Goal: Transaction & Acquisition: Purchase product/service

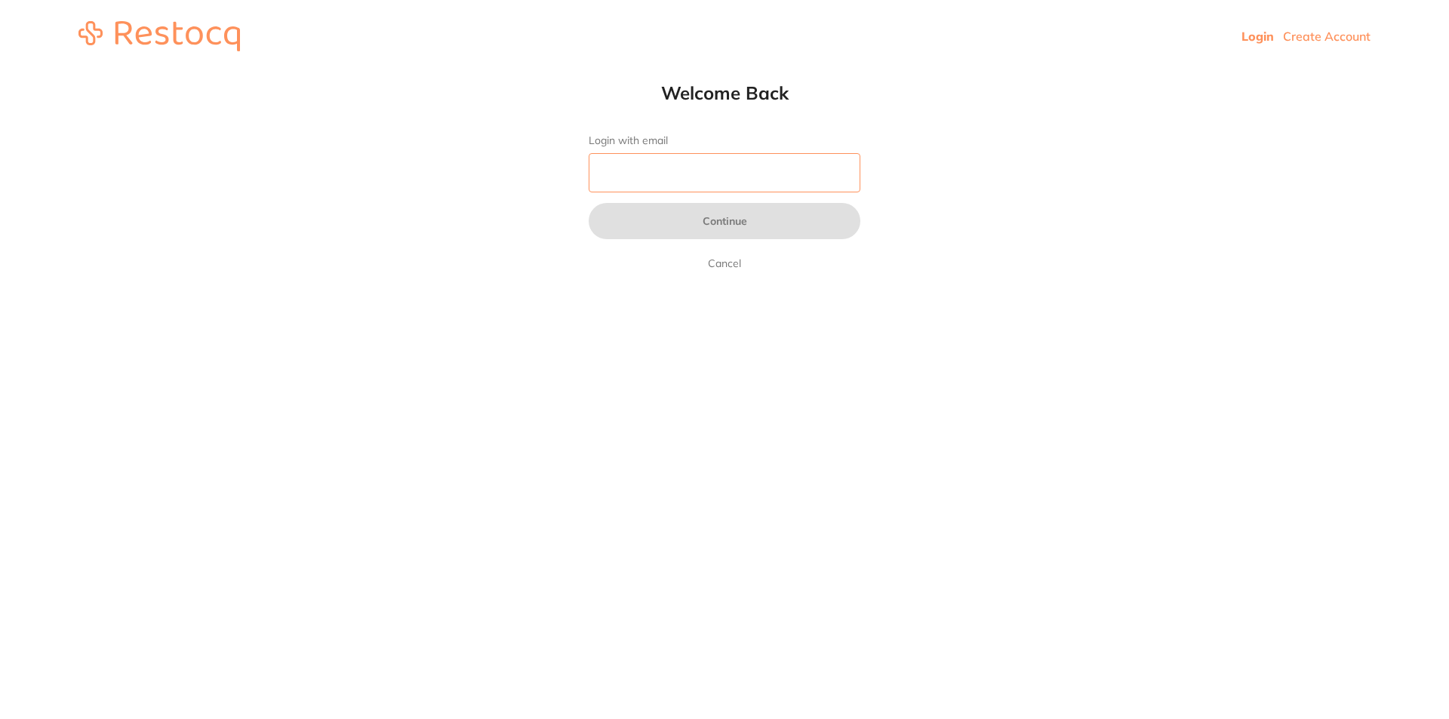
click at [651, 174] on input "Login with email" at bounding box center [725, 172] width 272 height 39
type input "[EMAIL_ADDRESS][DOMAIN_NAME]"
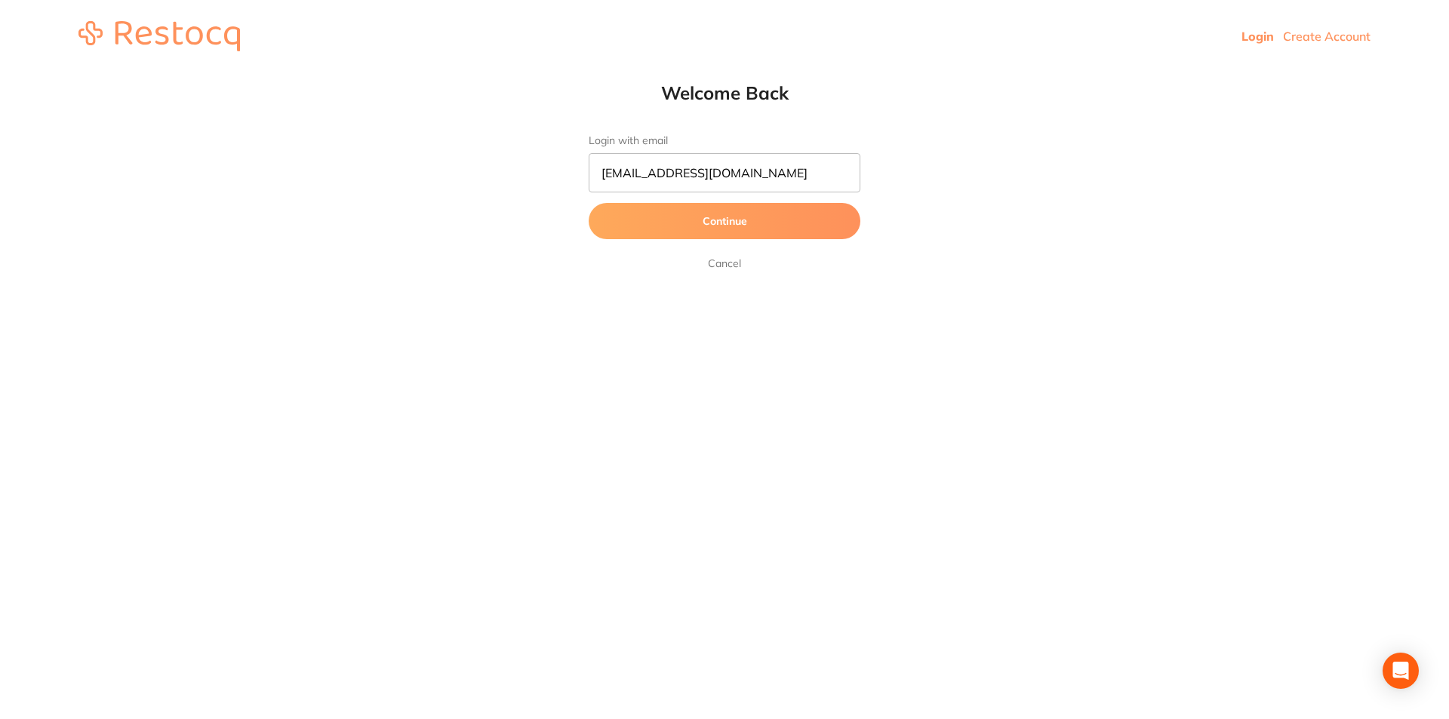
click at [737, 223] on button "Continue" at bounding box center [725, 221] width 272 height 36
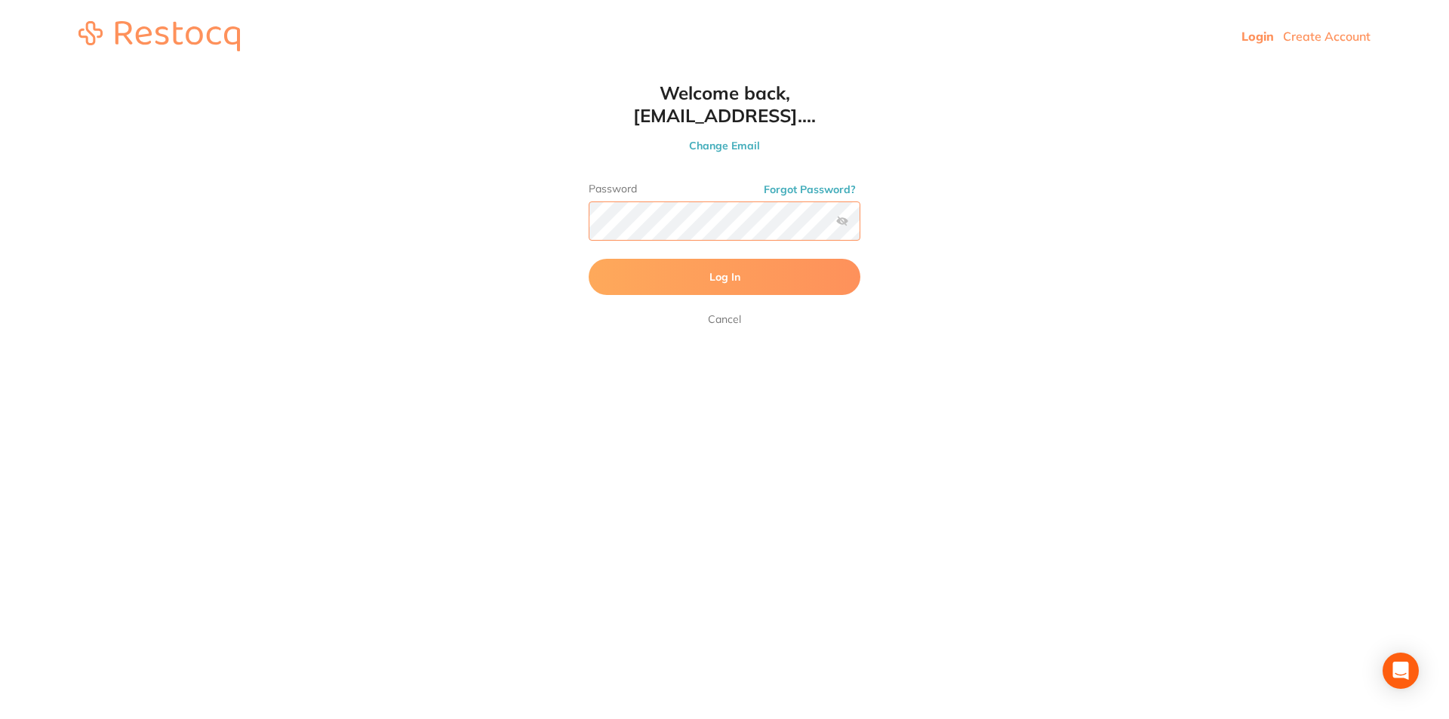
click at [589, 259] on button "Log In" at bounding box center [725, 277] width 272 height 36
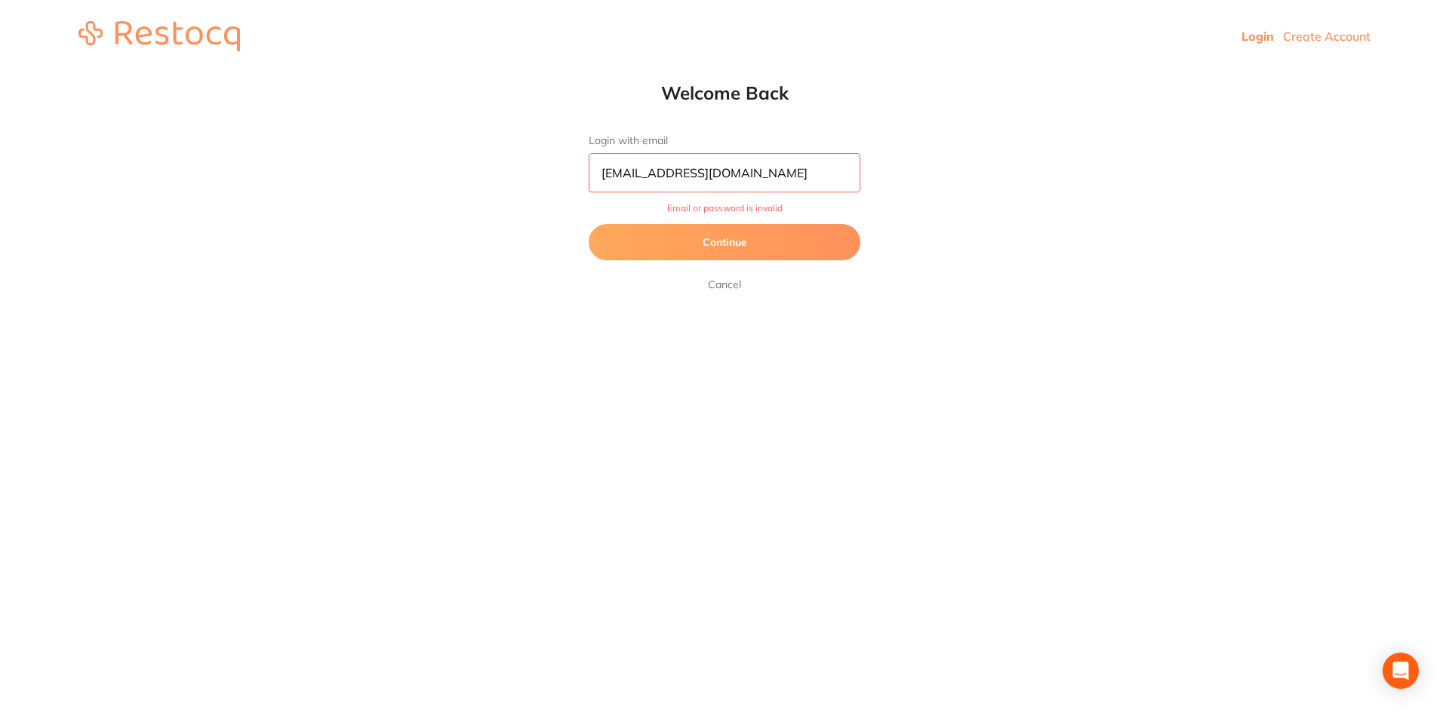
click at [712, 249] on button "Continue" at bounding box center [725, 242] width 272 height 36
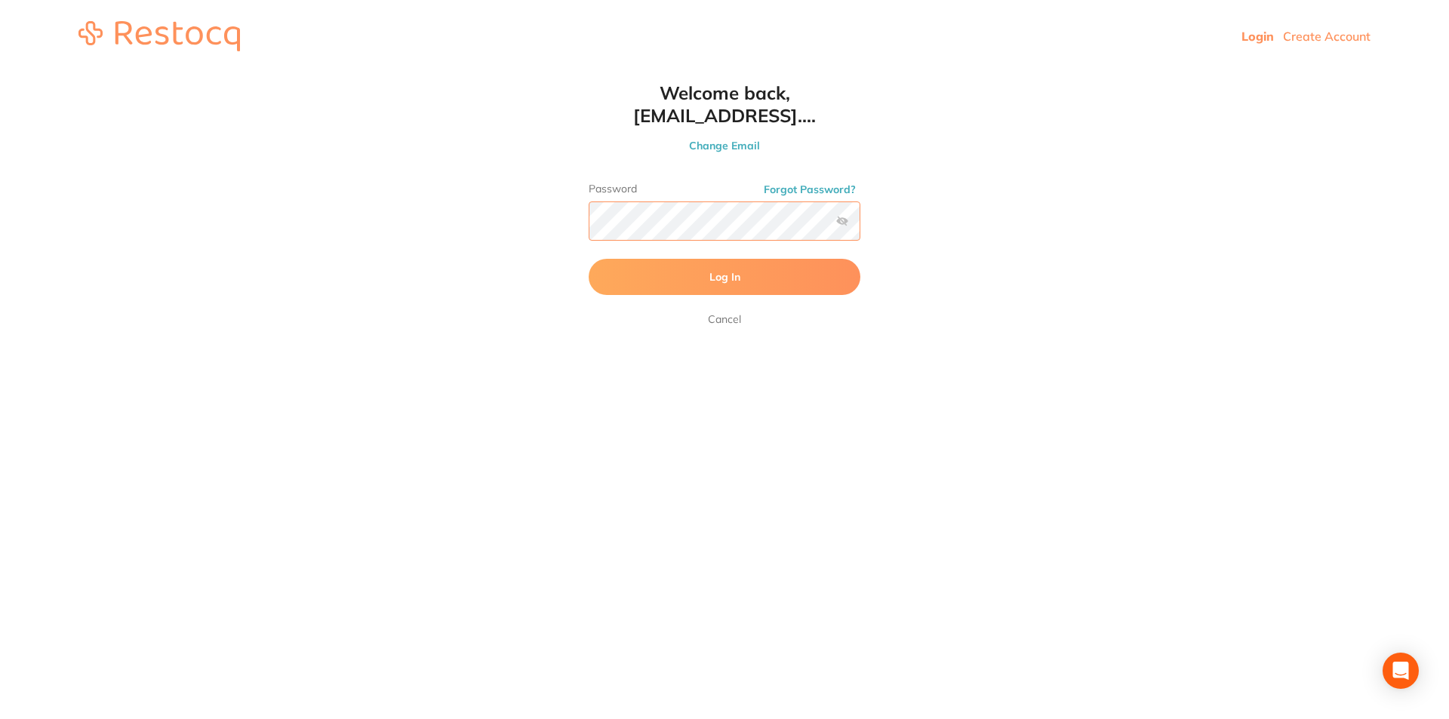
click at [589, 259] on button "Log In" at bounding box center [725, 277] width 272 height 36
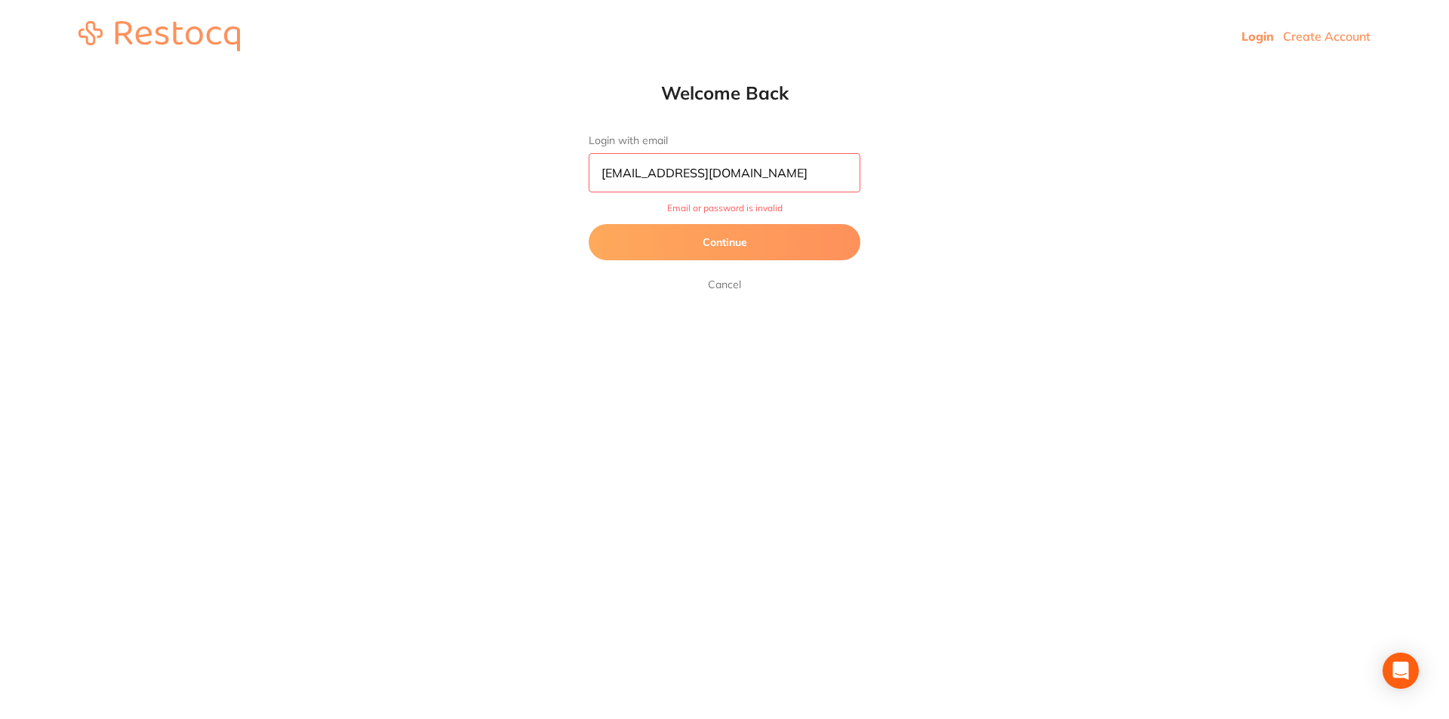
click at [755, 239] on button "Continue" at bounding box center [725, 242] width 272 height 36
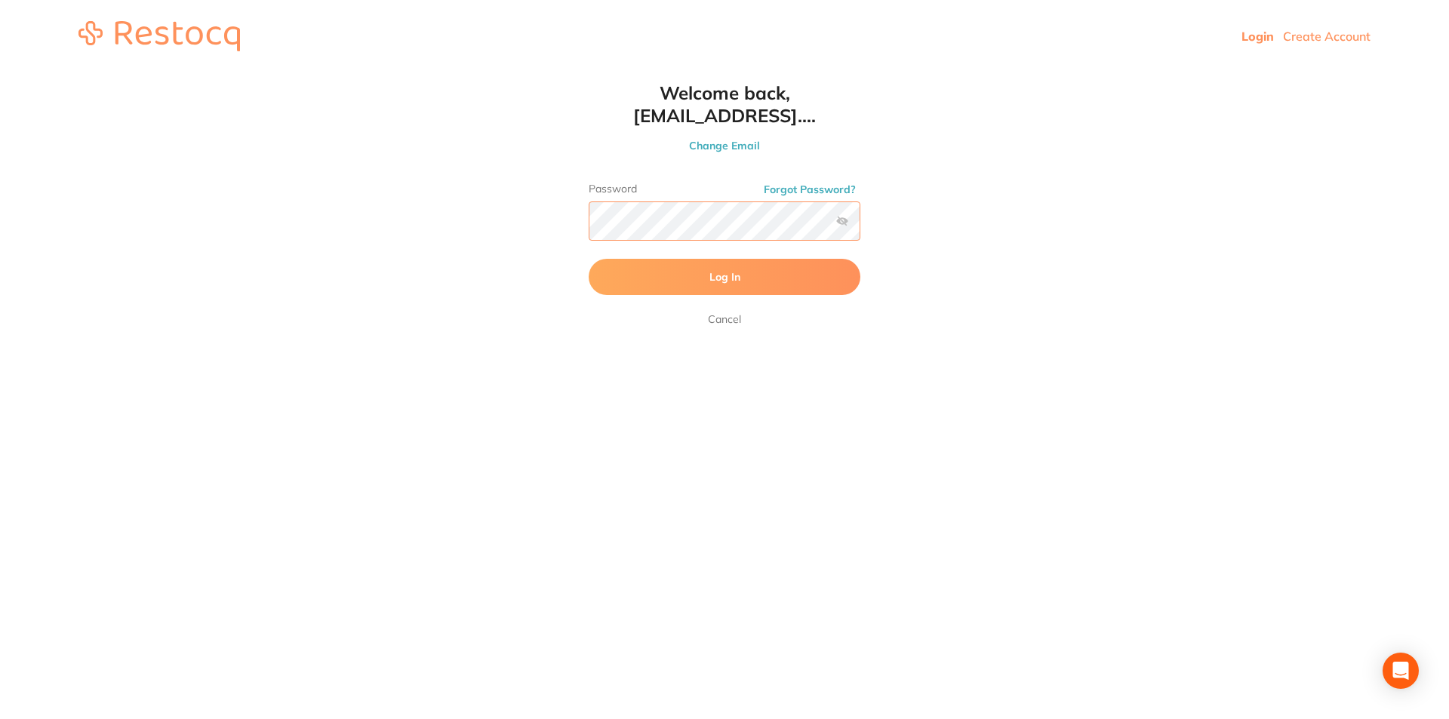
click at [469, 72] on html "Login Create Account Welcome Back Login with email [EMAIL_ADDRESS][DOMAIN_NAME]…" at bounding box center [724, 36] width 1449 height 72
click at [840, 219] on label at bounding box center [842, 221] width 12 height 12
click at [860, 226] on input "checkbox" at bounding box center [860, 226] width 0 height 0
click at [540, 72] on html "Login Create Account Welcome Back Login with email [EMAIL_ADDRESS][DOMAIN_NAME]…" at bounding box center [724, 36] width 1449 height 72
click at [589, 259] on button "Log In" at bounding box center [725, 277] width 272 height 36
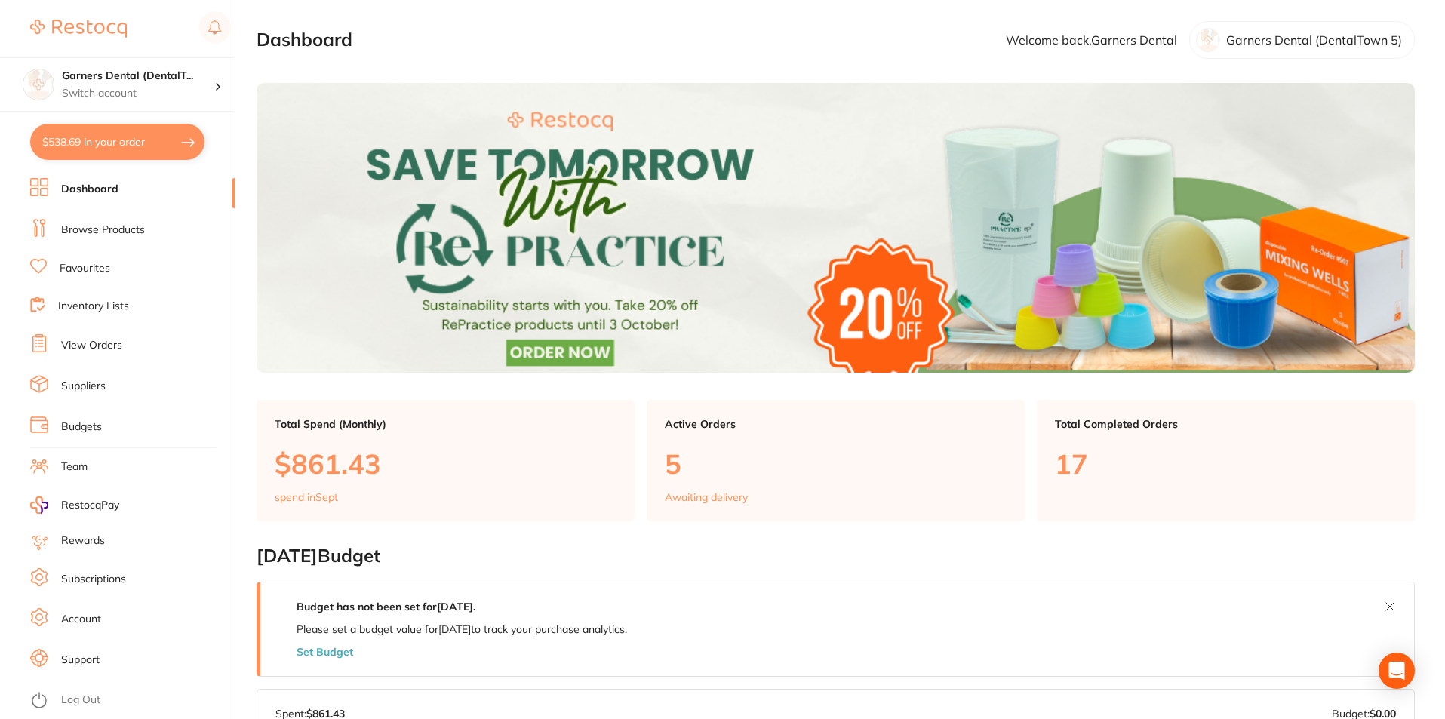
click at [132, 135] on button "$538.69 in your order" at bounding box center [117, 142] width 174 height 36
checkbox input "true"
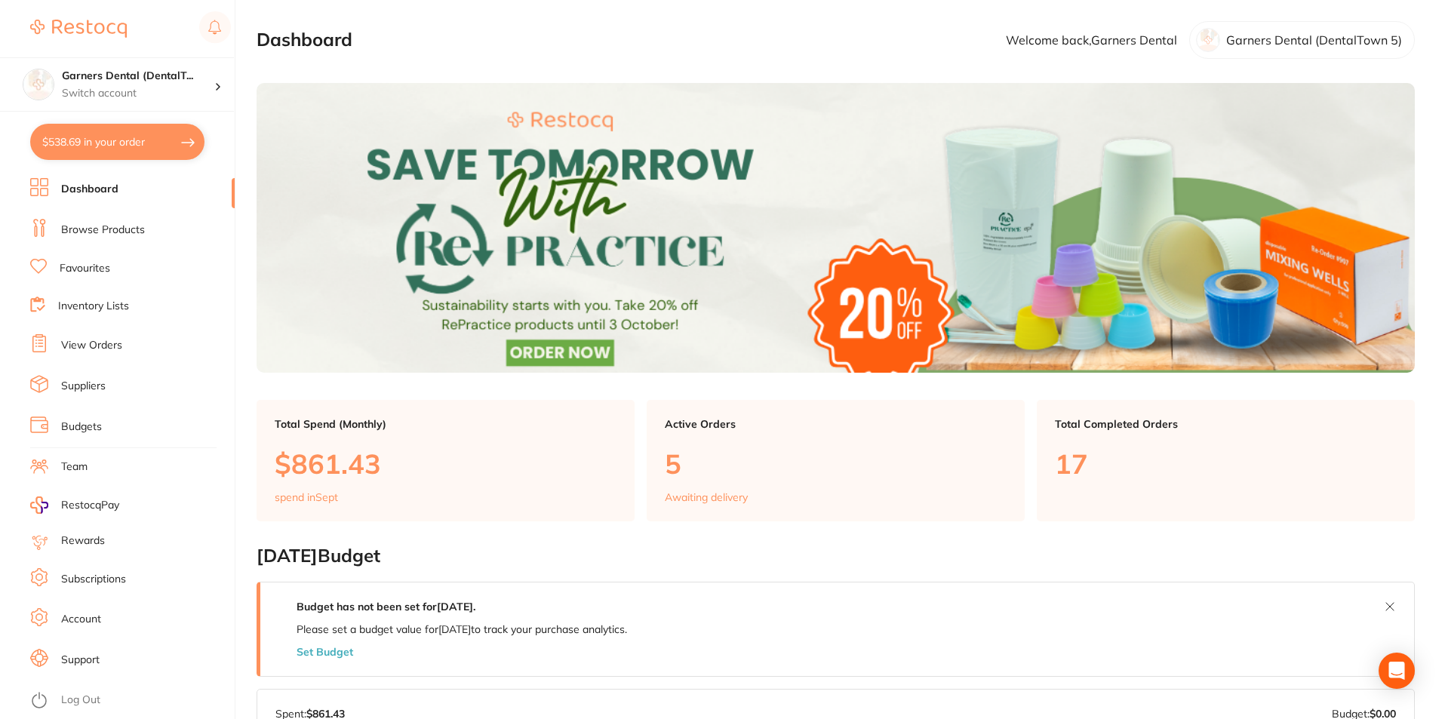
checkbox input "true"
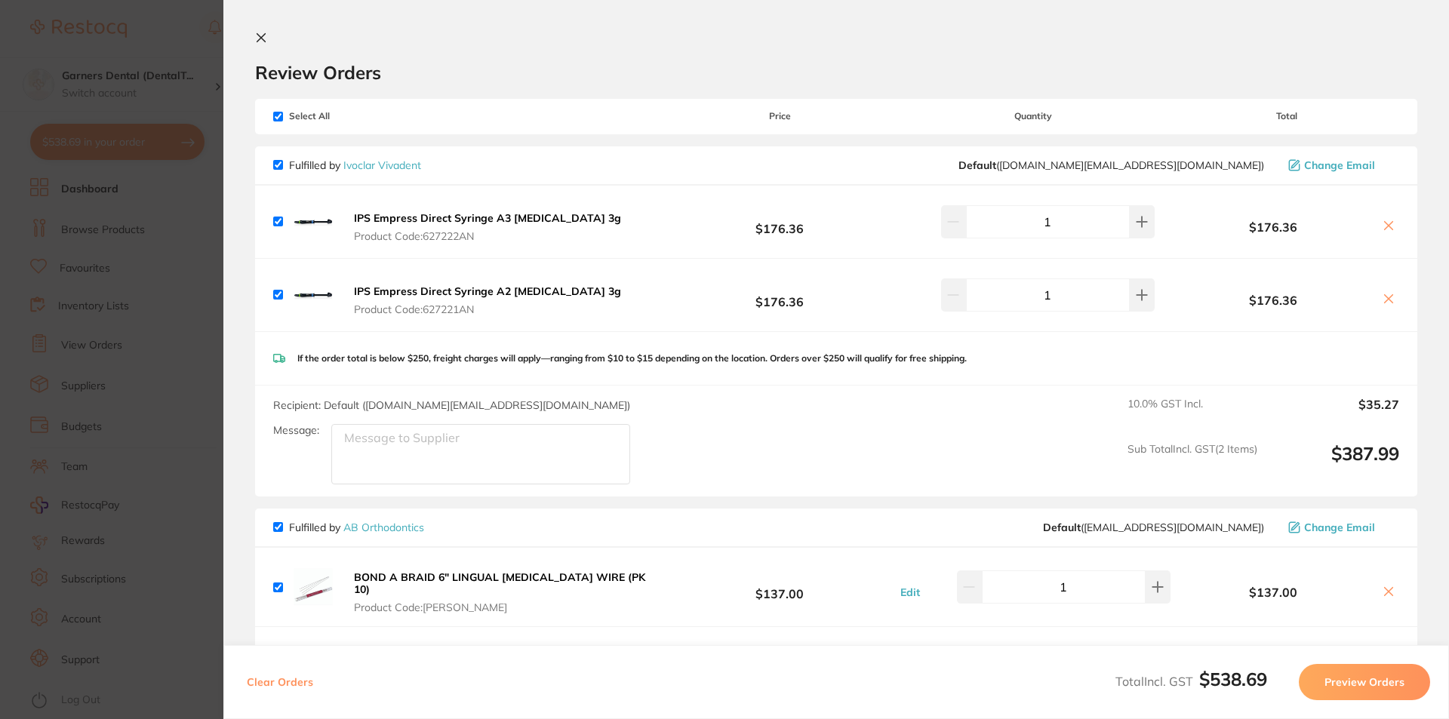
click at [261, 36] on icon at bounding box center [261, 38] width 12 height 12
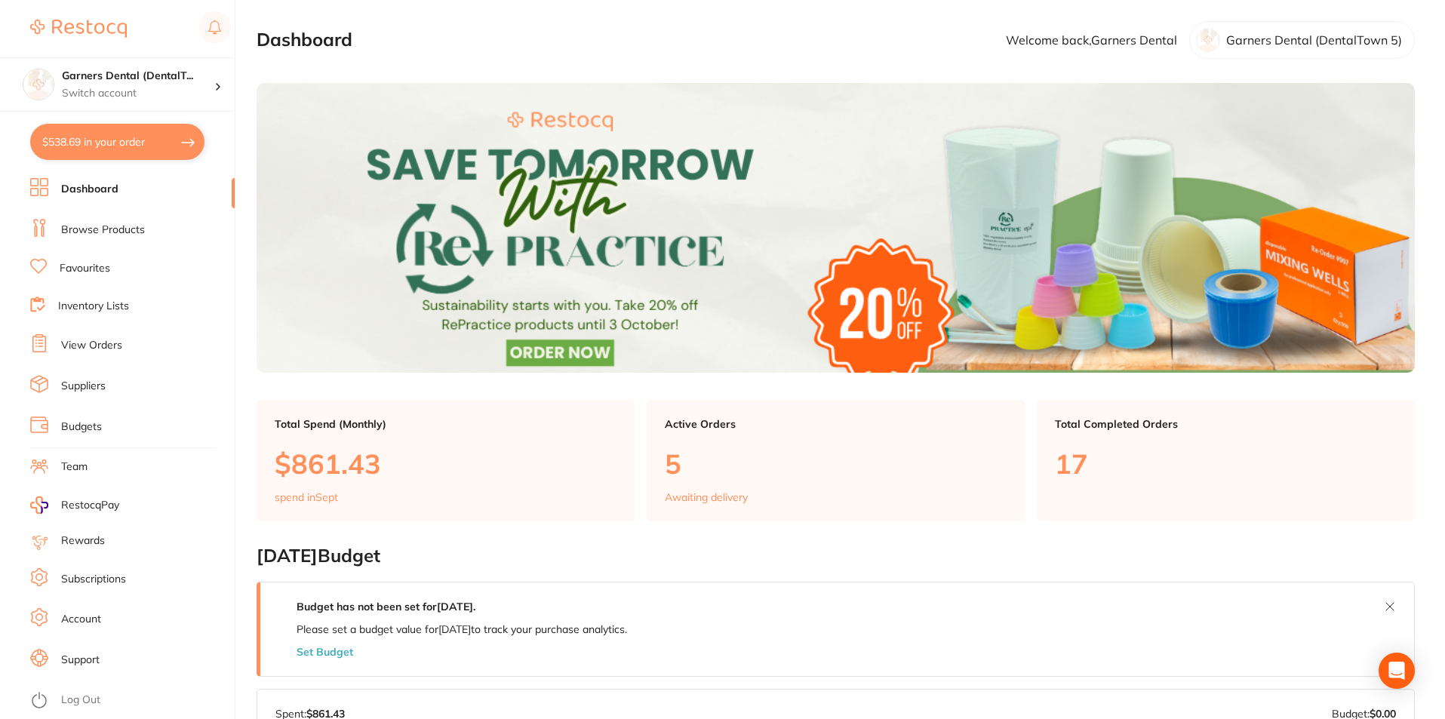
click at [97, 134] on button "$538.69 in your order" at bounding box center [117, 142] width 174 height 36
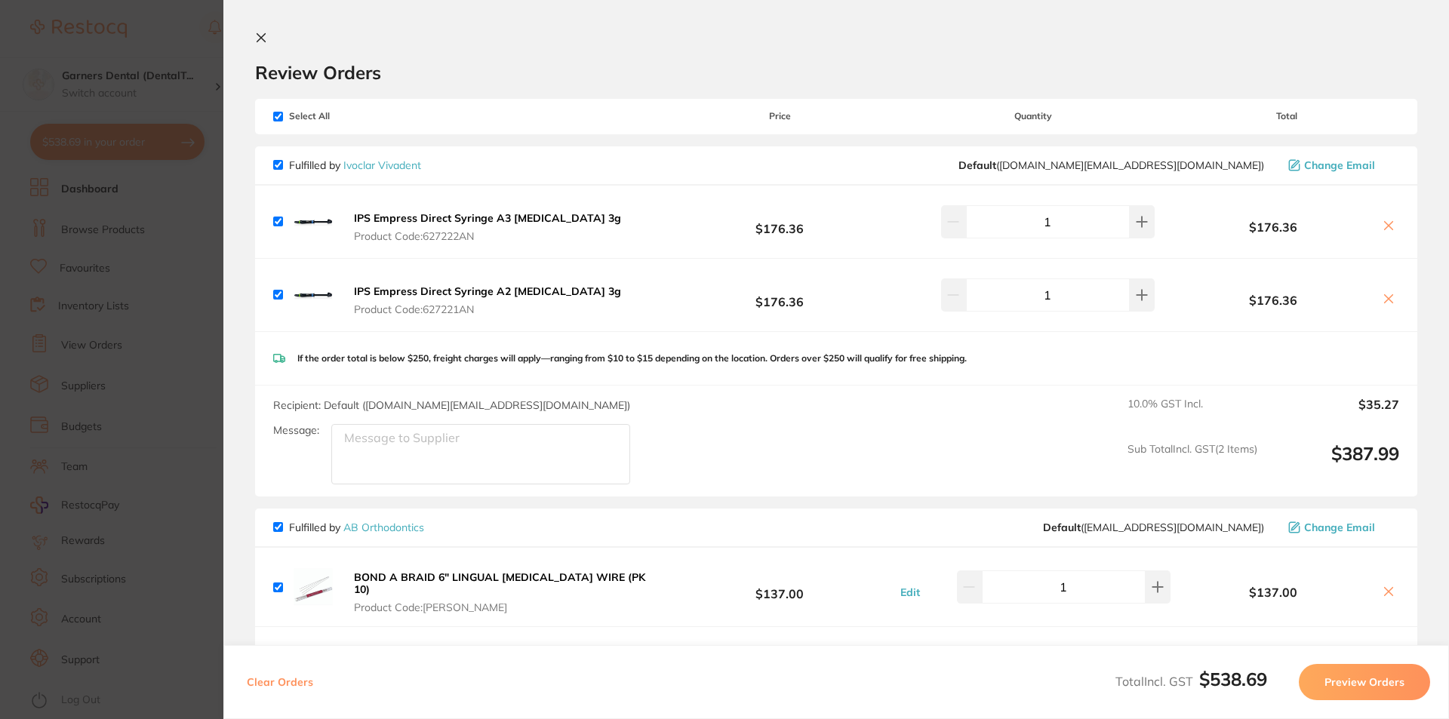
click at [1387, 226] on icon at bounding box center [1389, 226] width 12 height 12
click at [1388, 225] on icon at bounding box center [1389, 226] width 12 height 12
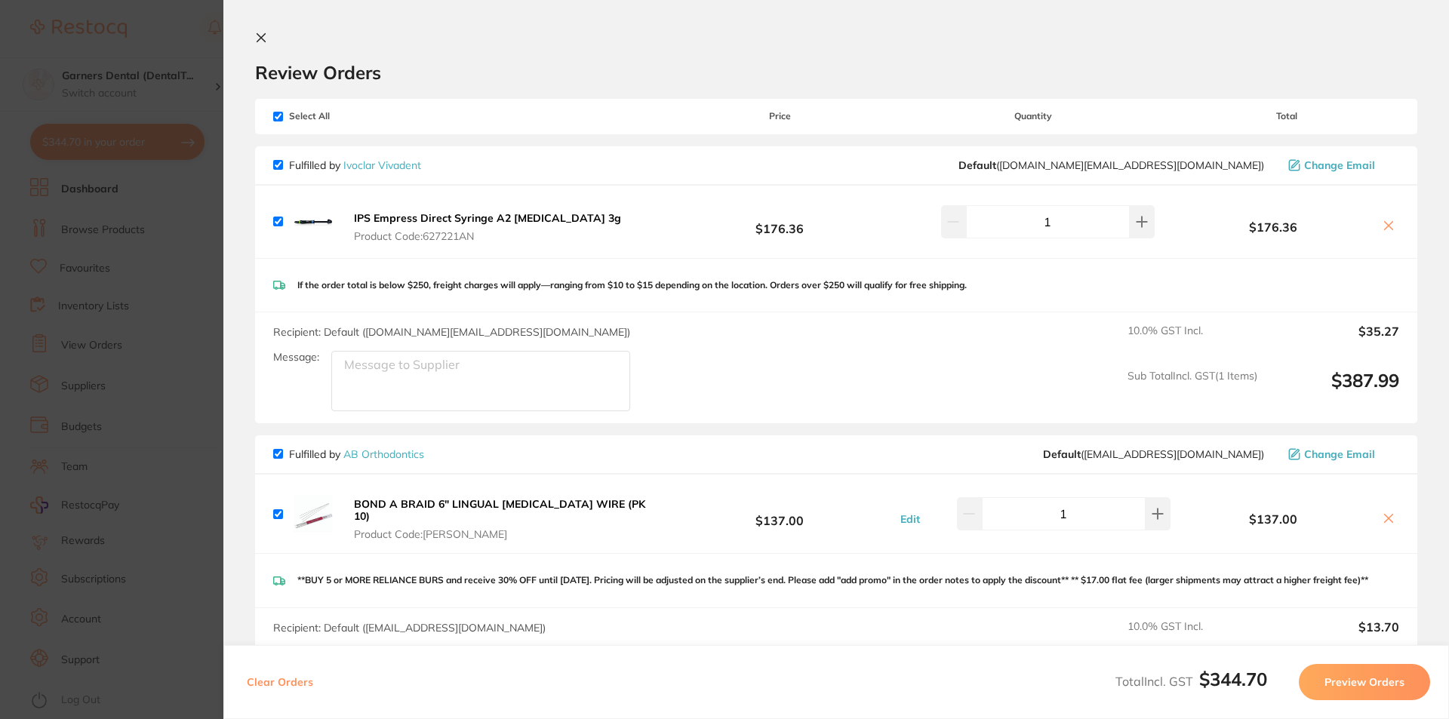
click at [1383, 220] on icon at bounding box center [1389, 226] width 12 height 12
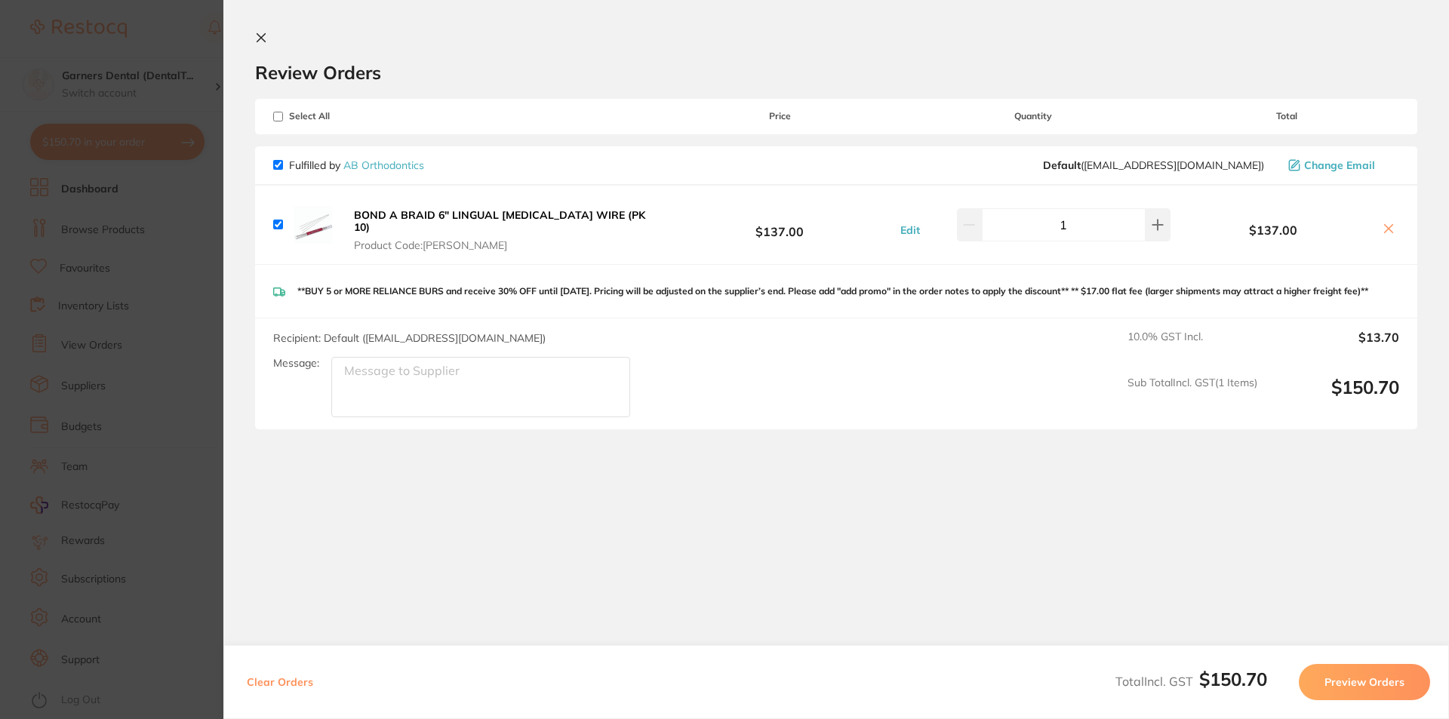
checkbox input "true"
click at [266, 35] on icon at bounding box center [261, 38] width 12 height 12
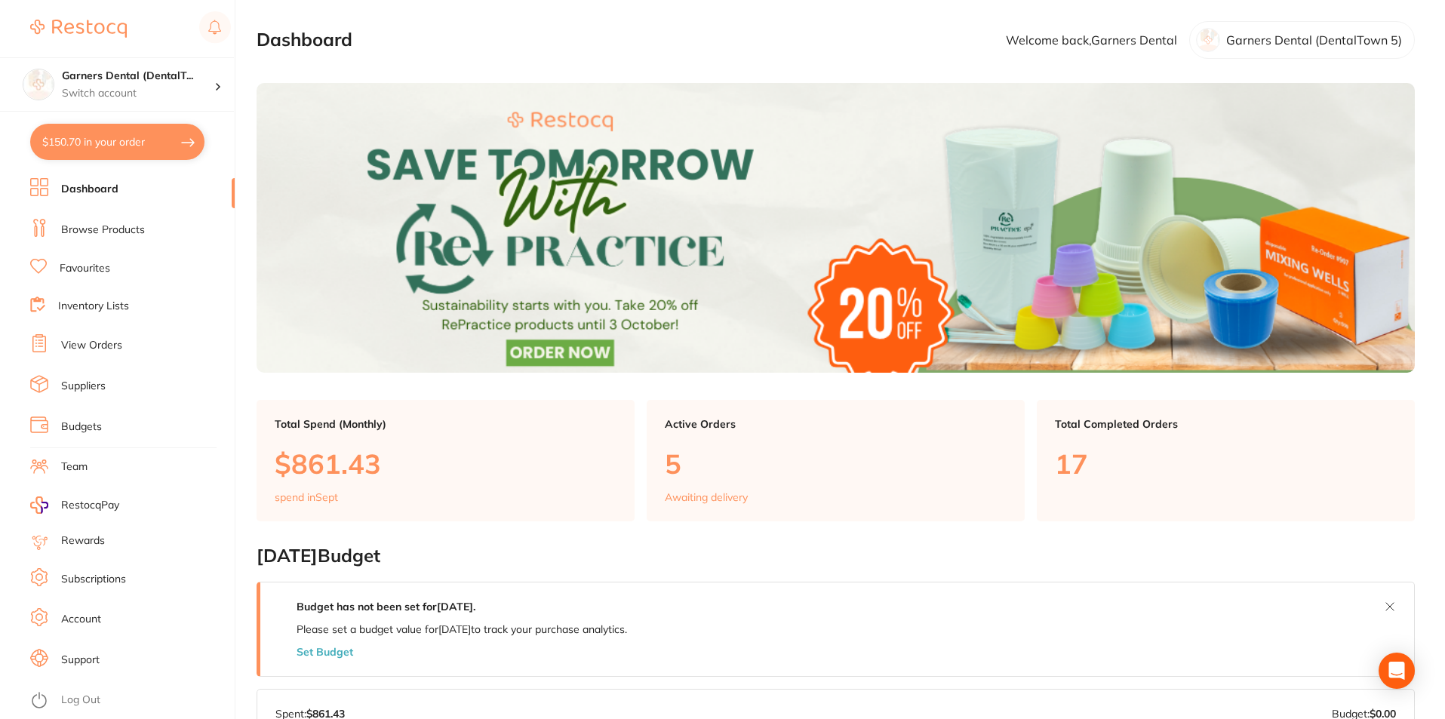
click at [140, 227] on link "Browse Products" at bounding box center [103, 230] width 84 height 15
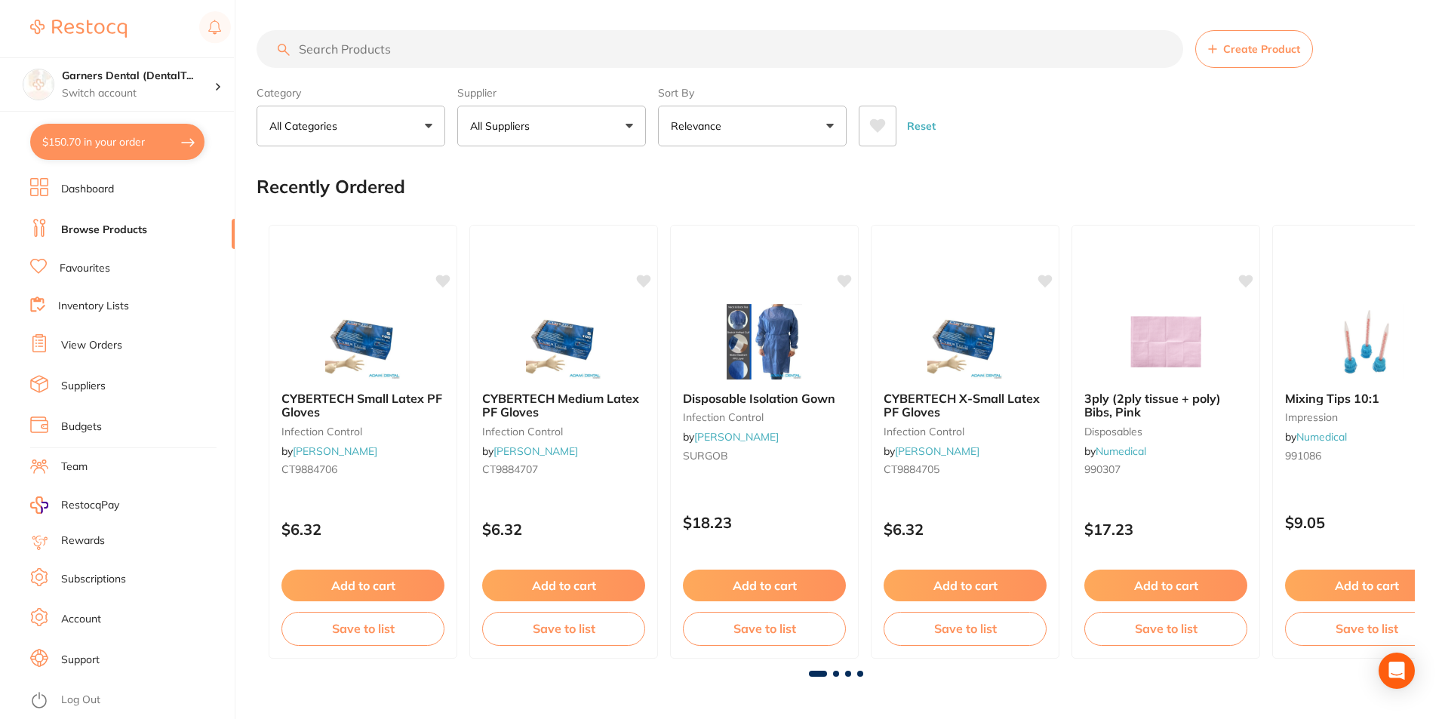
click at [512, 47] on input "search" at bounding box center [720, 49] width 927 height 38
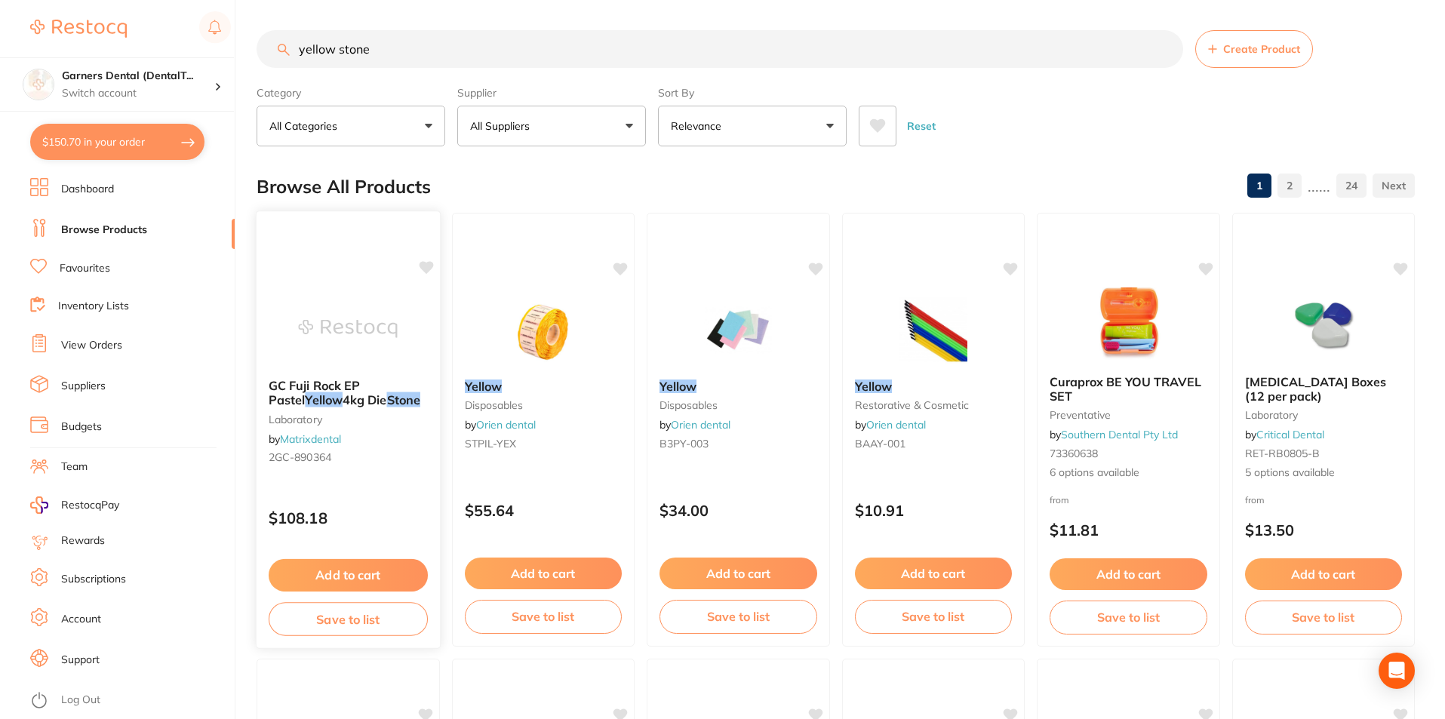
click at [362, 292] on img at bounding box center [348, 329] width 99 height 76
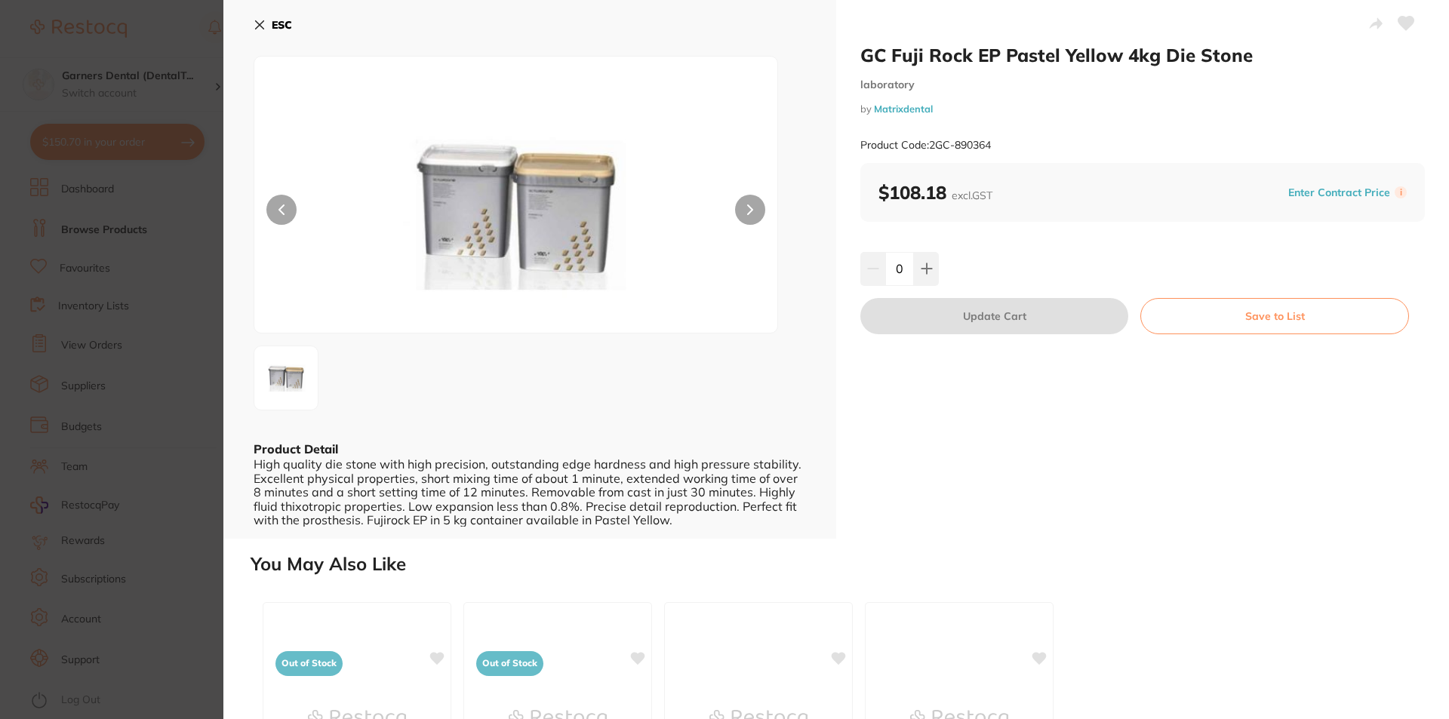
click at [272, 21] on b "ESC" at bounding box center [282, 25] width 20 height 14
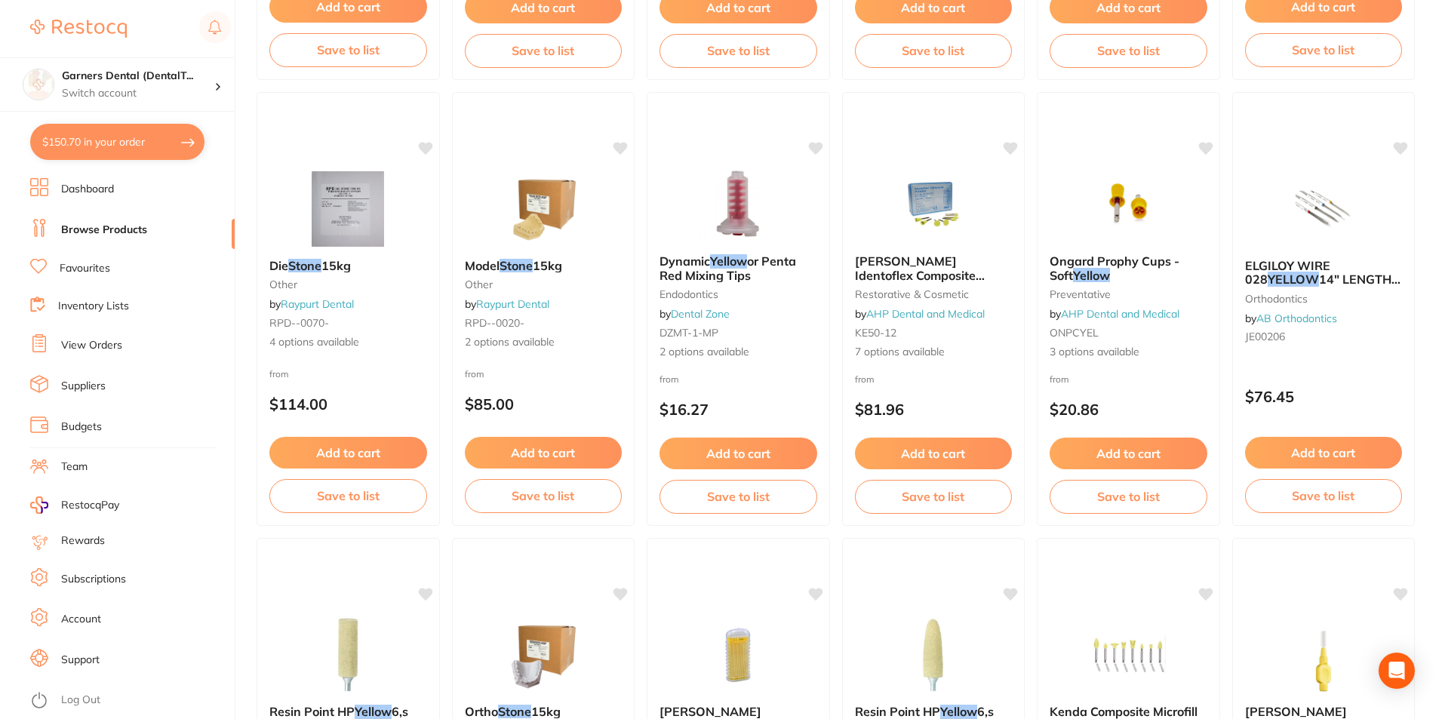
scroll to position [2798, 0]
click at [541, 206] on img at bounding box center [543, 207] width 99 height 76
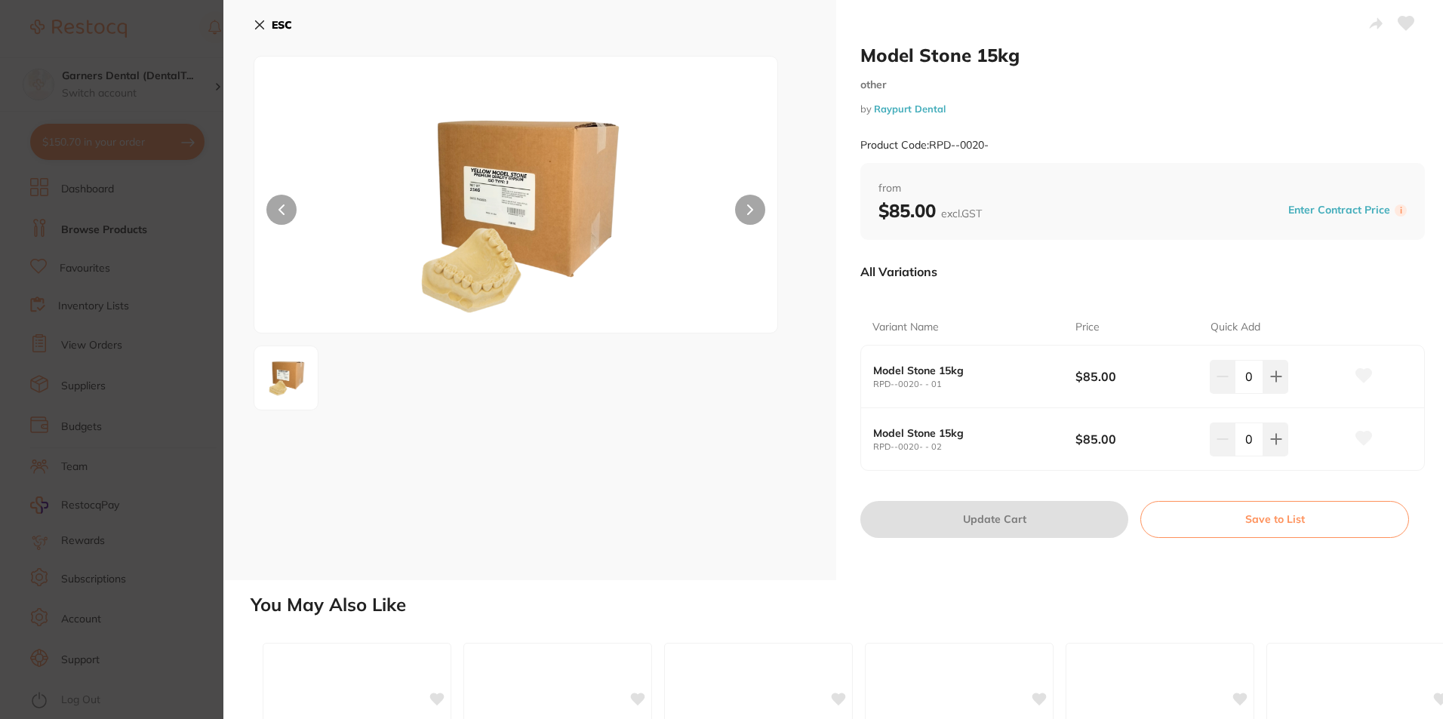
click at [266, 16] on button "ESC" at bounding box center [273, 25] width 38 height 26
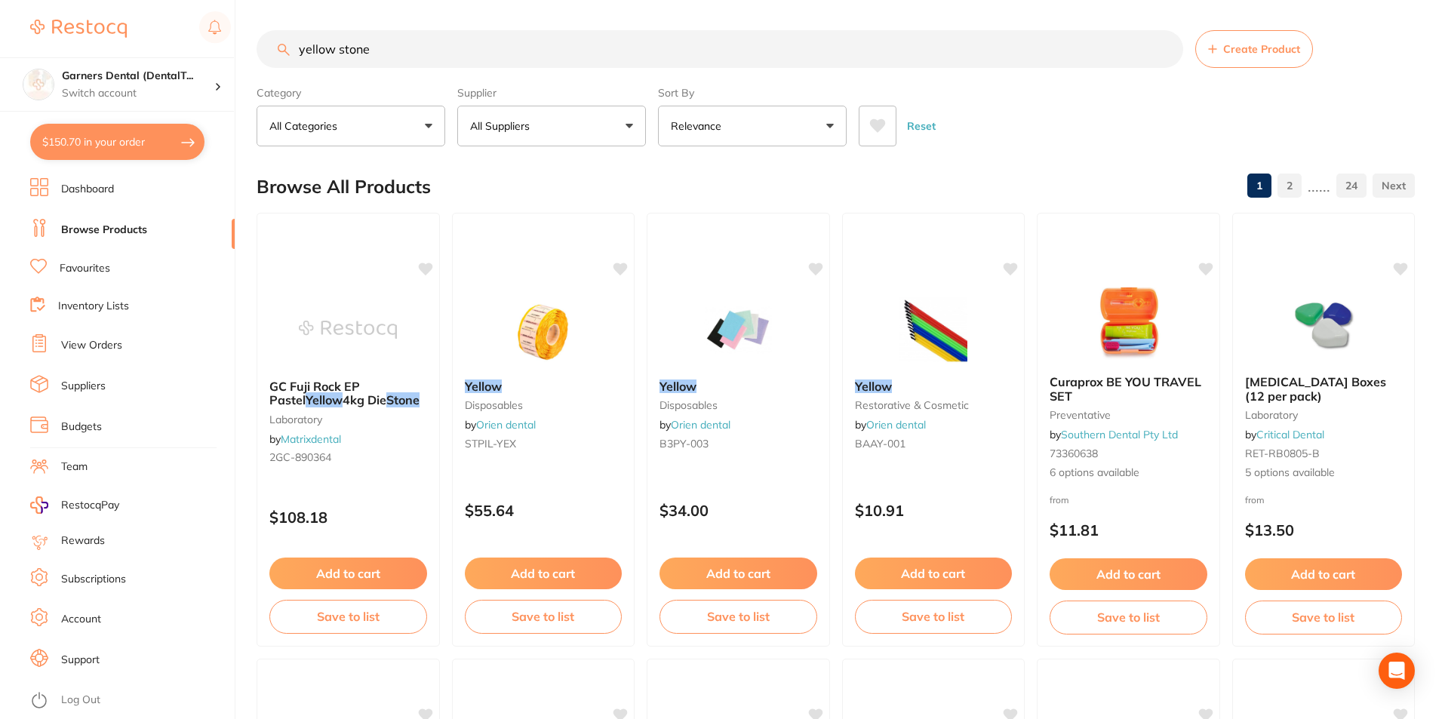
drag, startPoint x: 387, startPoint y: 45, endPoint x: 39, endPoint y: 56, distance: 348.1
click at [40, 56] on div "$150.70 Garners Dental (DentalT... Switch account Garners Dental (DentalTown 5)…" at bounding box center [722, 359] width 1445 height 719
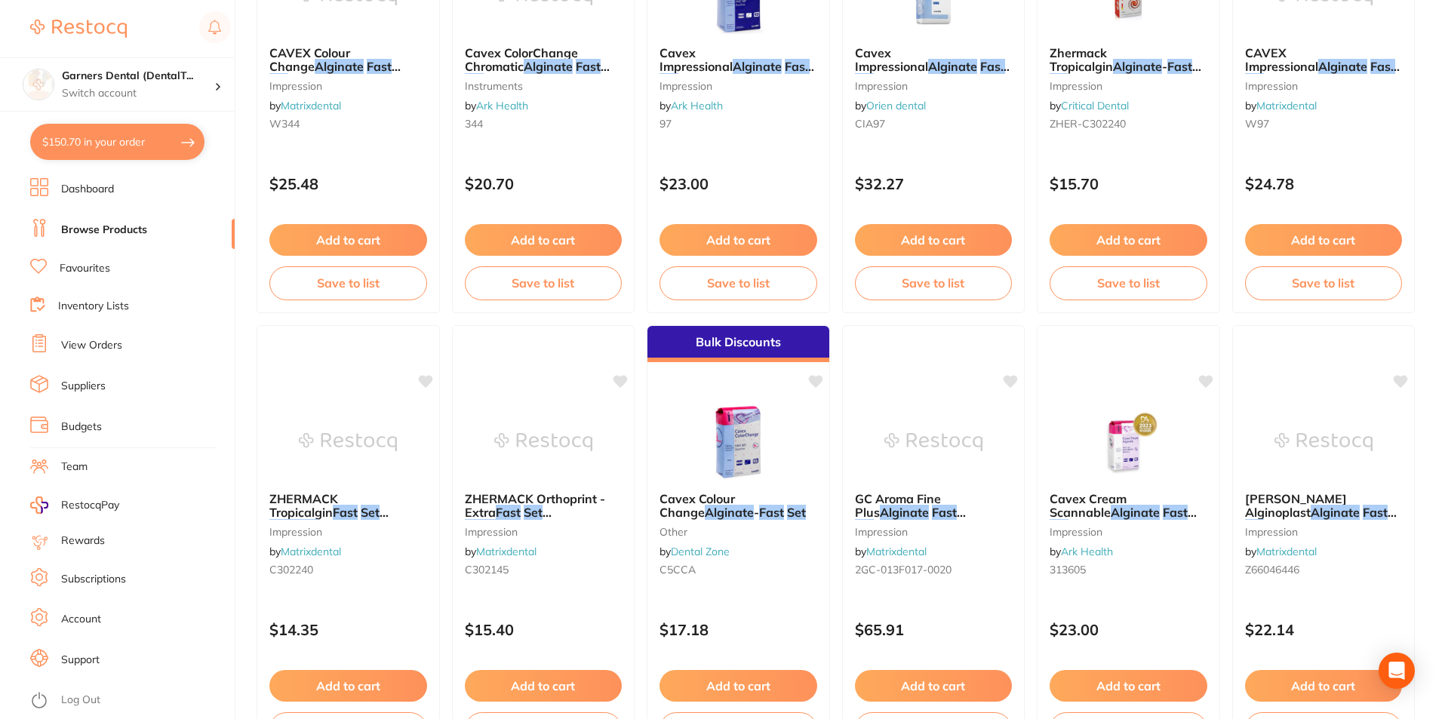
scroll to position [1258, 0]
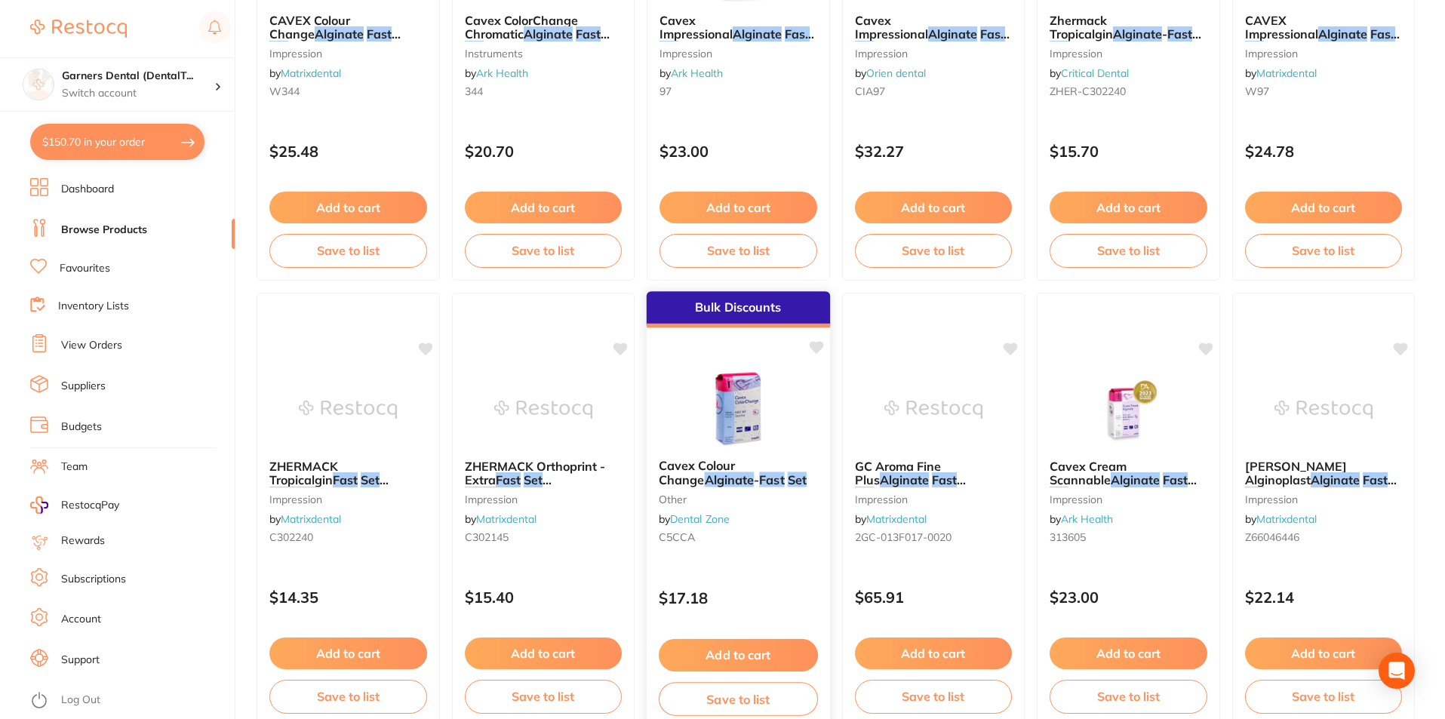
click at [745, 410] on img at bounding box center [738, 409] width 99 height 76
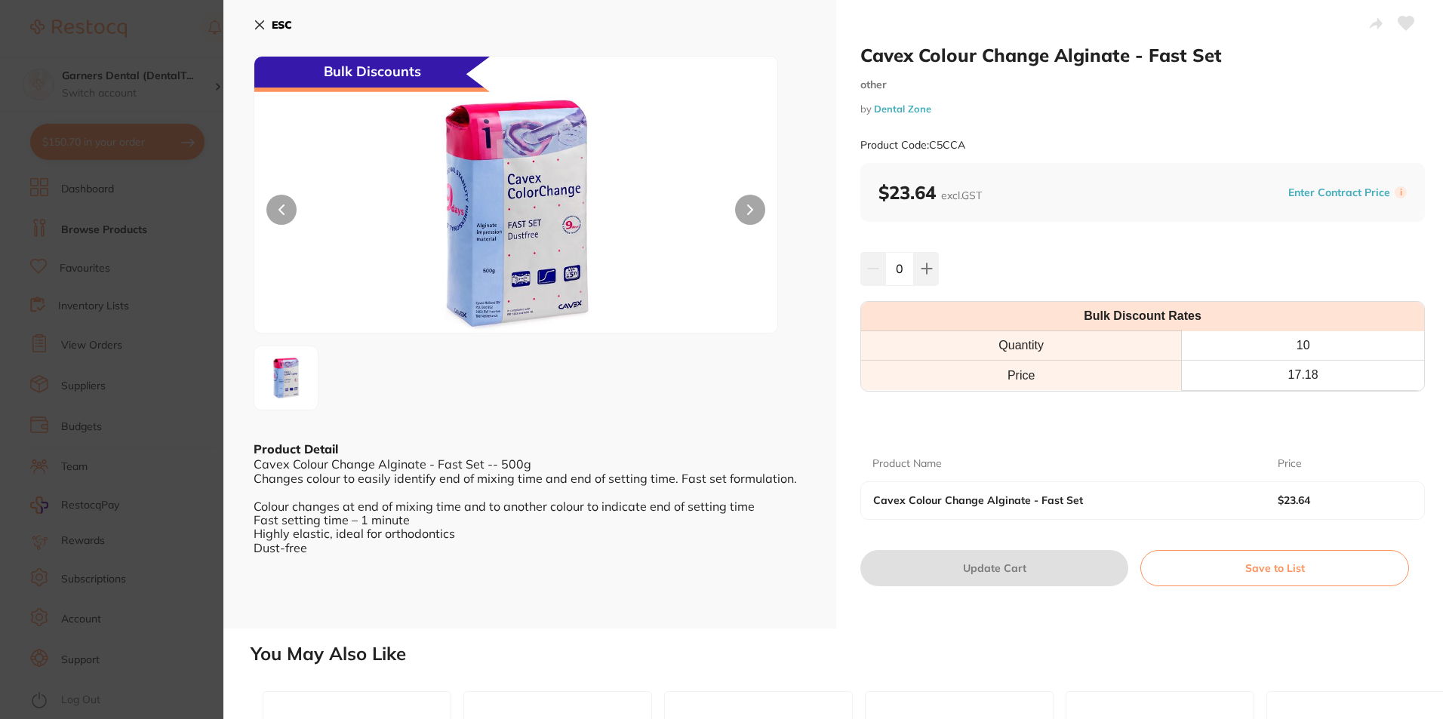
click at [272, 26] on b "ESC" at bounding box center [282, 25] width 20 height 14
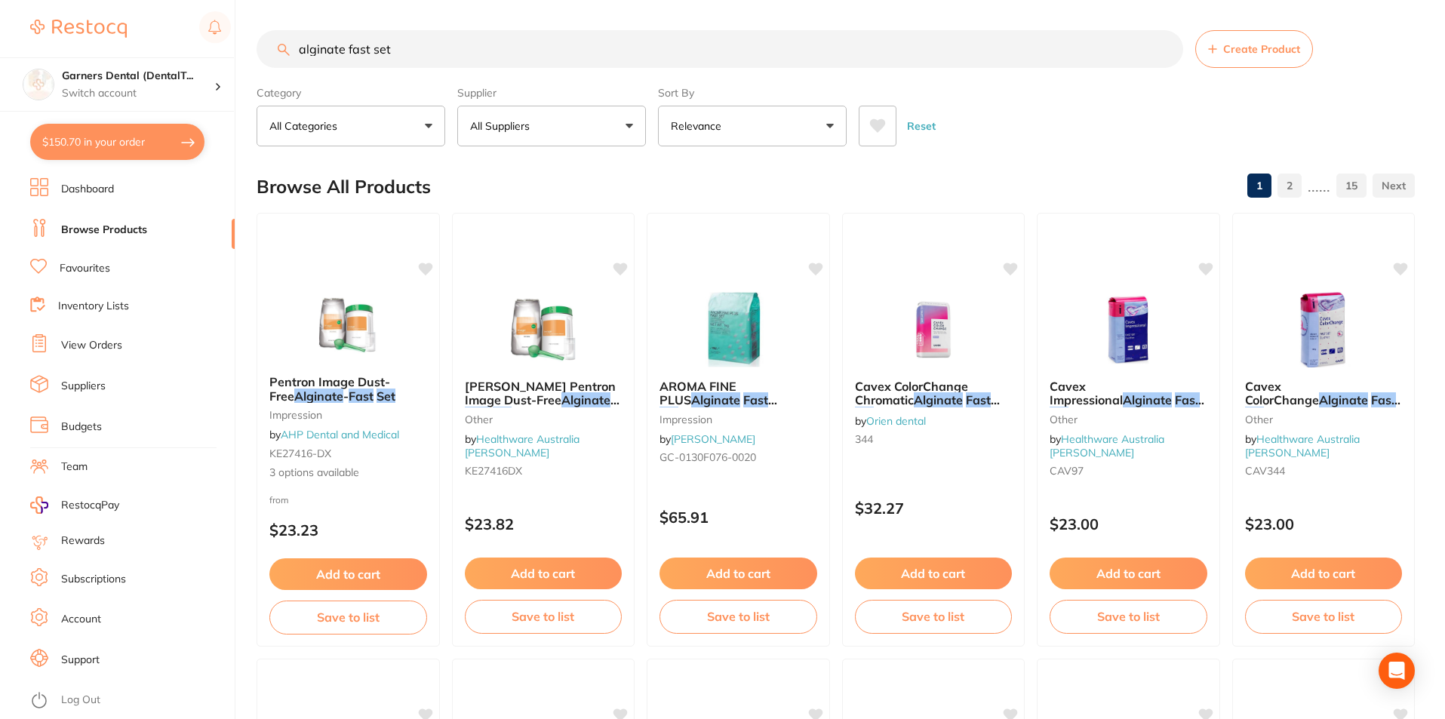
drag, startPoint x: 417, startPoint y: 52, endPoint x: 0, endPoint y: 56, distance: 416.6
click at [0, 56] on div "$150.70 Garners Dental (DentalT... Switch account Garners Dental (DentalTown 5)…" at bounding box center [722, 359] width 1445 height 719
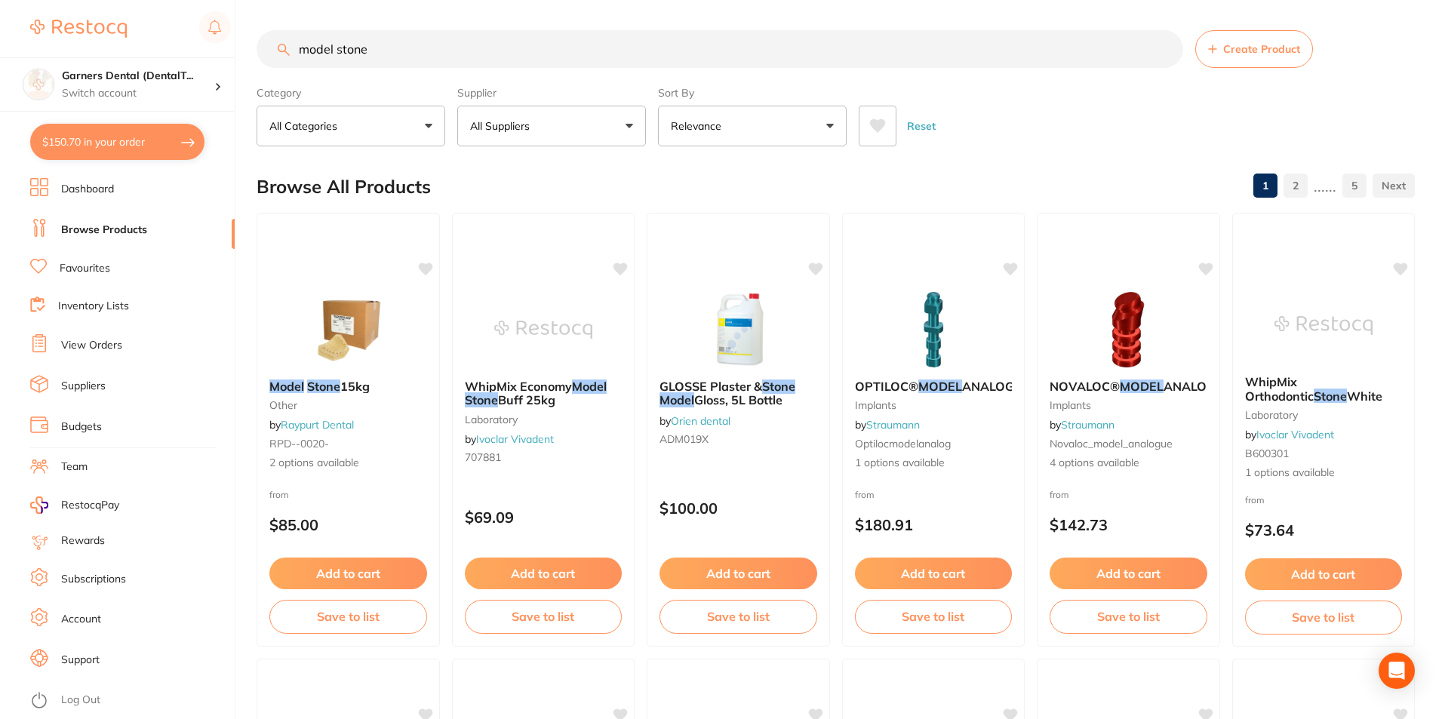
drag, startPoint x: 435, startPoint y: 53, endPoint x: 0, endPoint y: 48, distance: 434.7
click at [0, 48] on div "$150.70 Garners Dental (DentalT... Switch account Garners Dental (DentalTown 5)…" at bounding box center [722, 359] width 1445 height 719
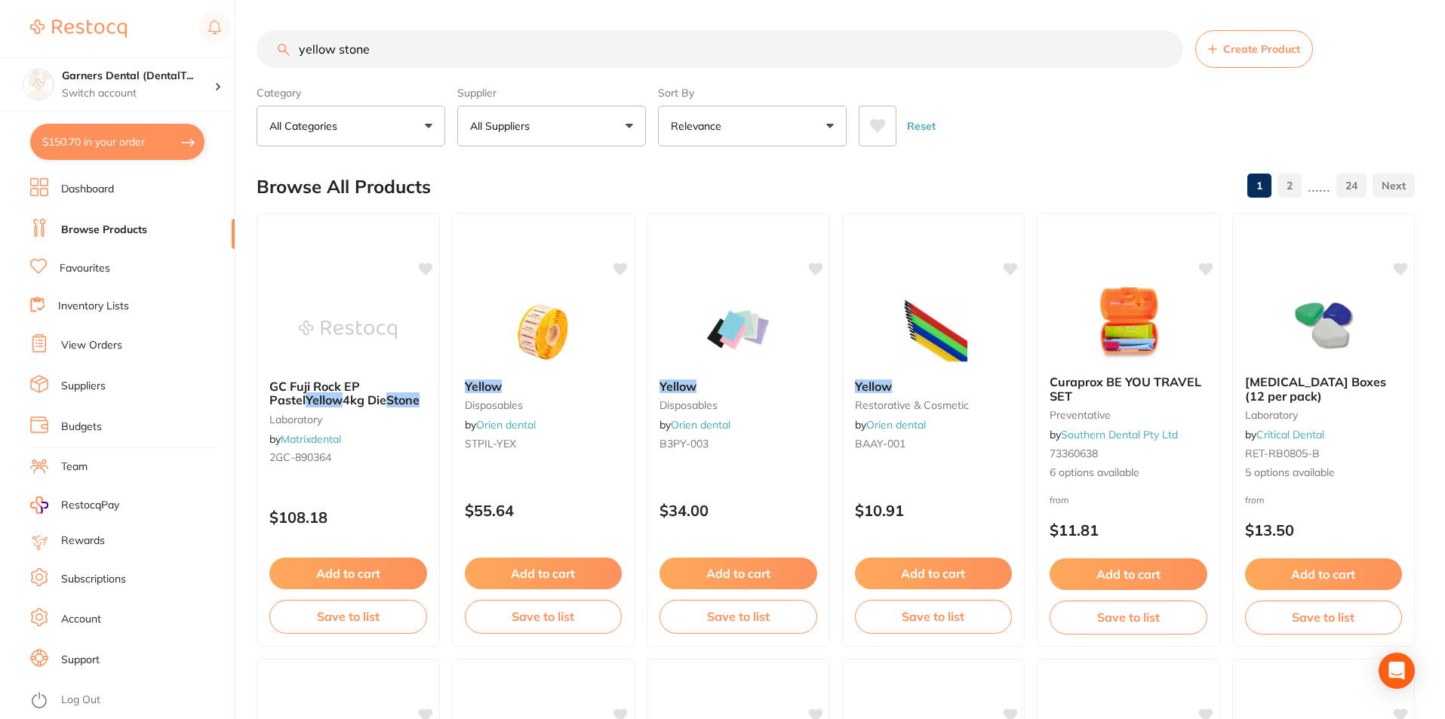
drag, startPoint x: 351, startPoint y: 48, endPoint x: 16, endPoint y: 20, distance: 336.3
click at [18, 22] on div "$150.70 Garners Dental (DentalT... Switch account Garners Dental (DentalTown 5)…" at bounding box center [722, 359] width 1445 height 719
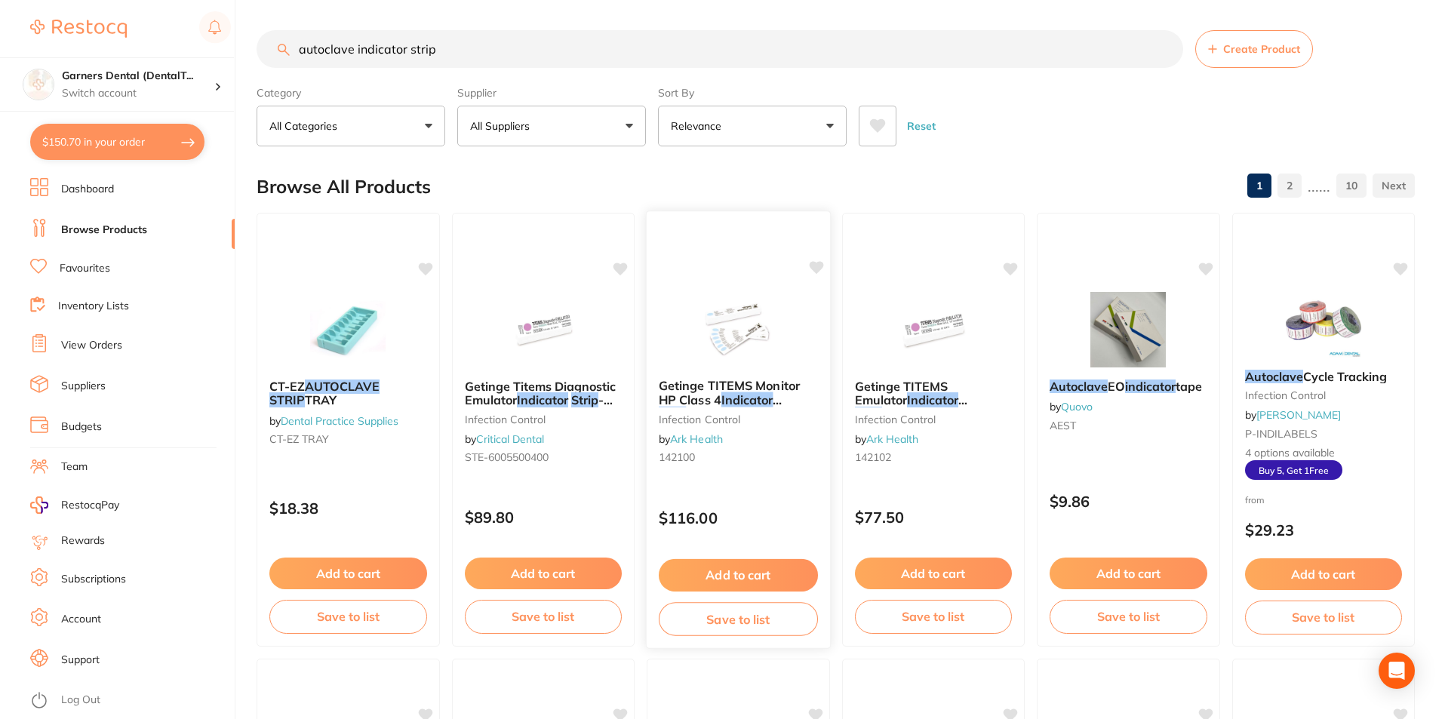
click at [774, 299] on img at bounding box center [738, 329] width 99 height 76
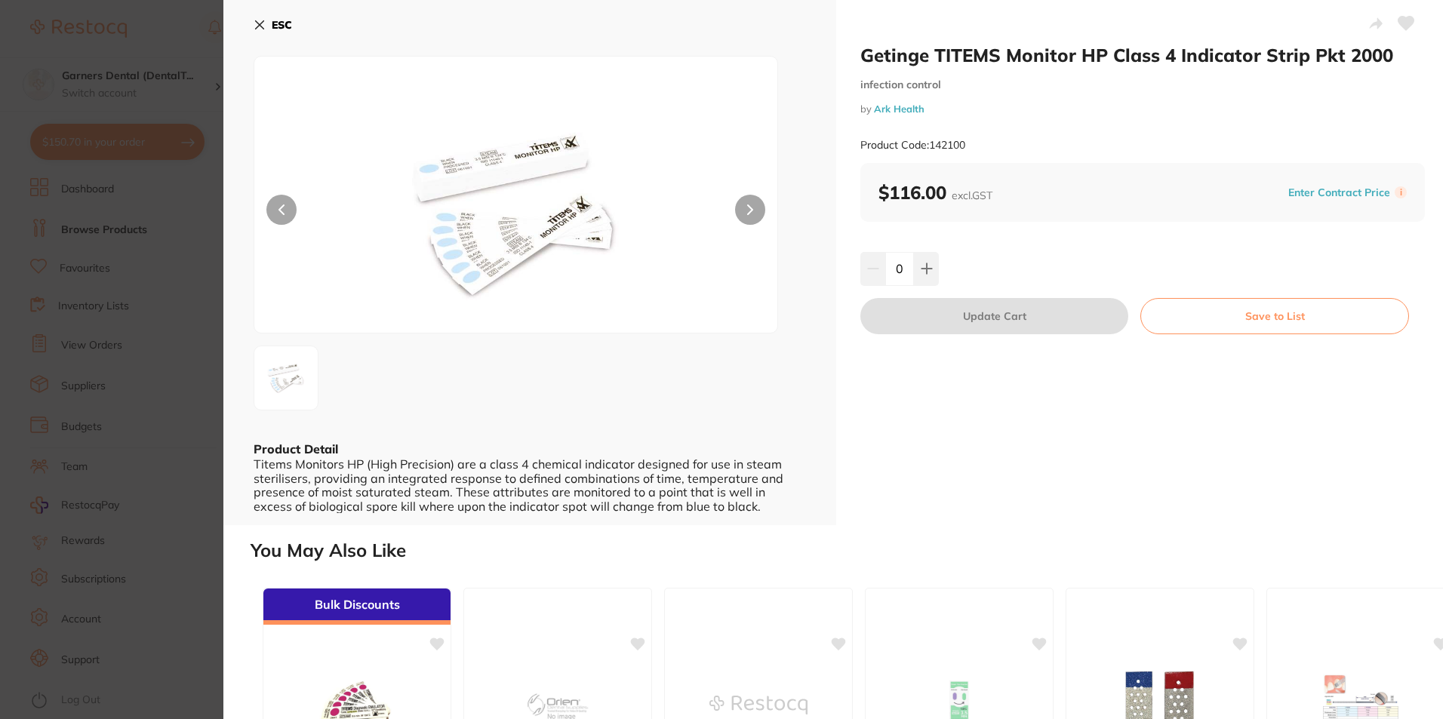
click at [765, 214] on div at bounding box center [516, 195] width 525 height 278
drag, startPoint x: 268, startPoint y: 18, endPoint x: 859, endPoint y: 424, distance: 717.0
click at [269, 19] on button "ESC" at bounding box center [273, 25] width 38 height 26
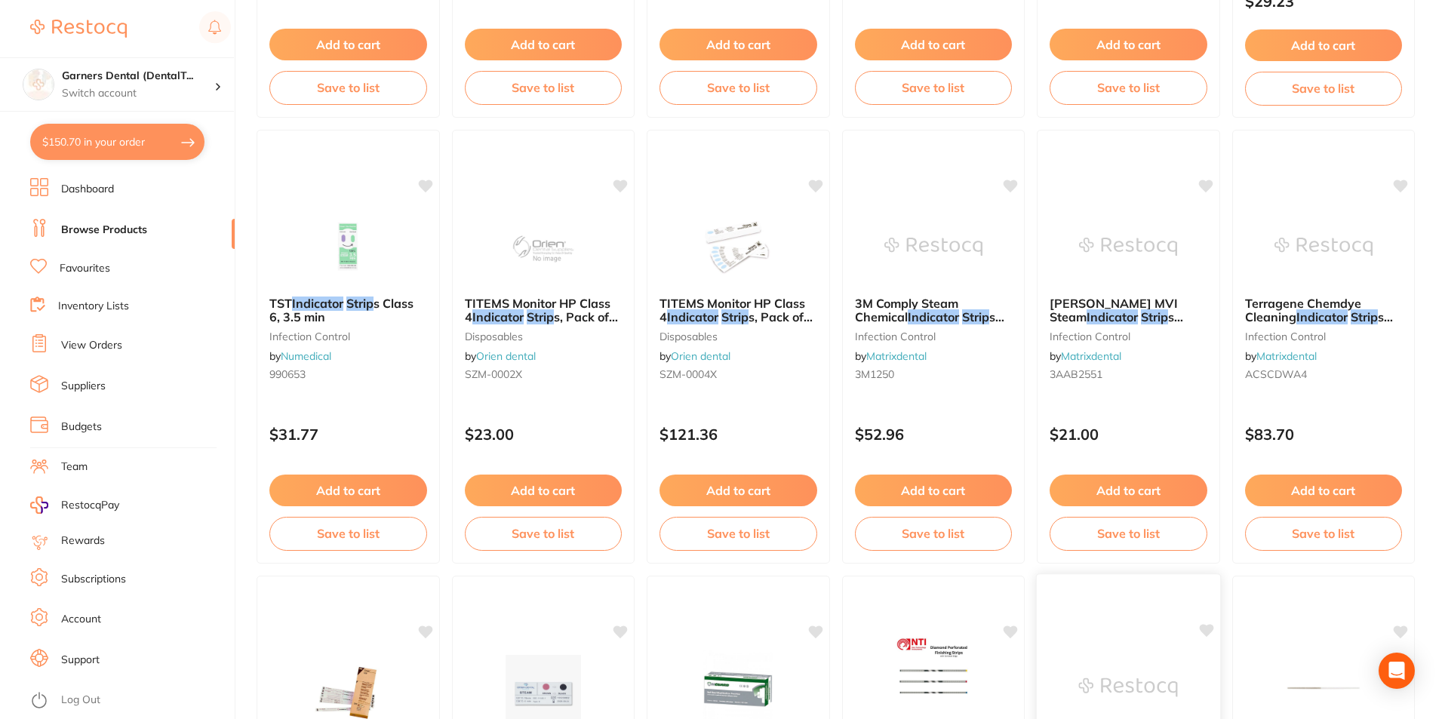
scroll to position [780, 0]
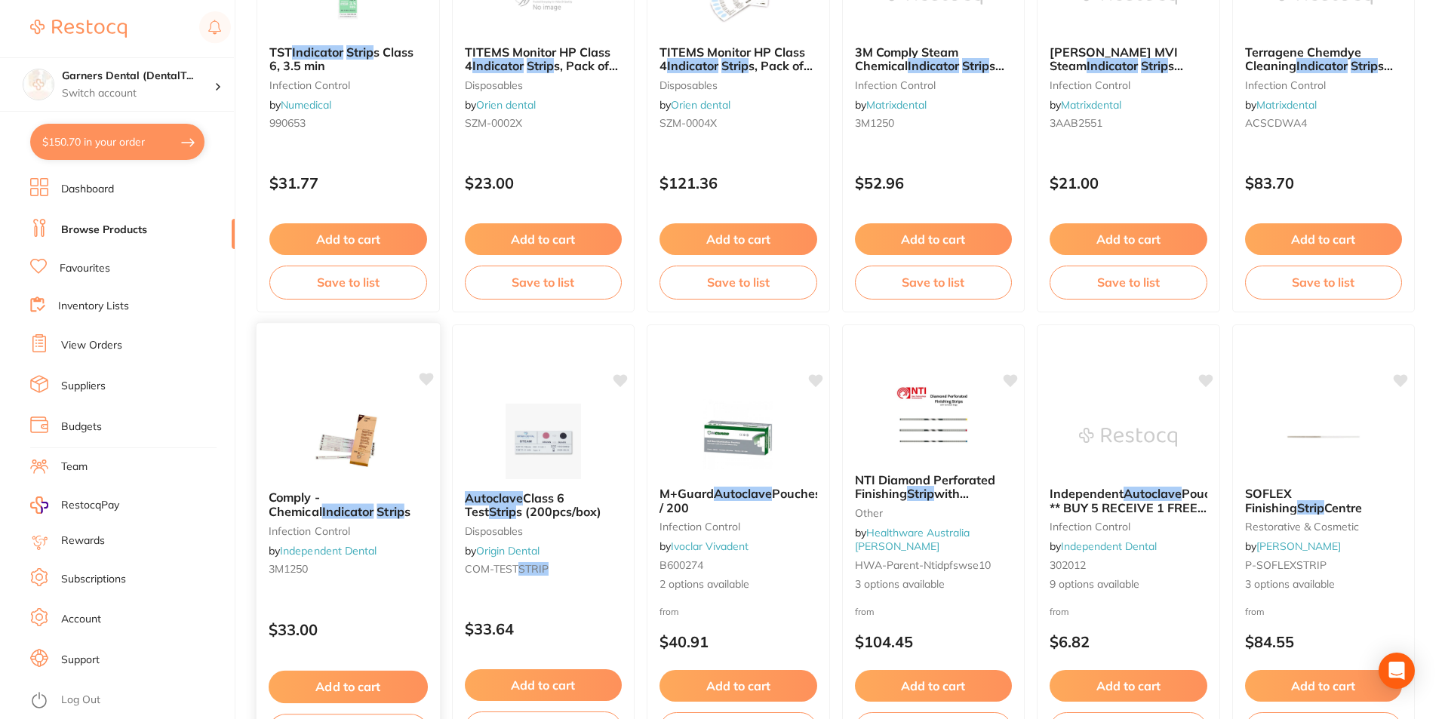
click at [351, 420] on img at bounding box center [348, 440] width 99 height 76
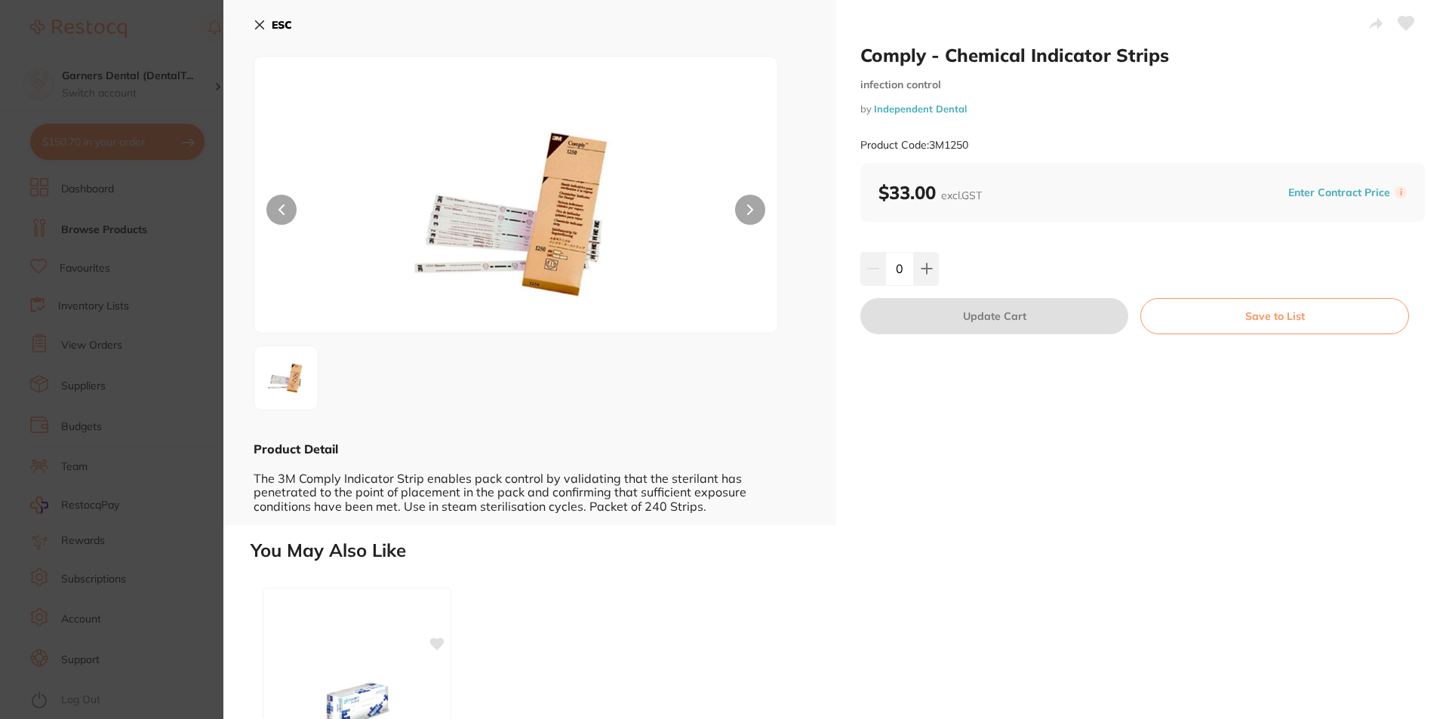
click at [752, 198] on button at bounding box center [750, 210] width 30 height 30
click at [261, 21] on icon at bounding box center [260, 25] width 12 height 12
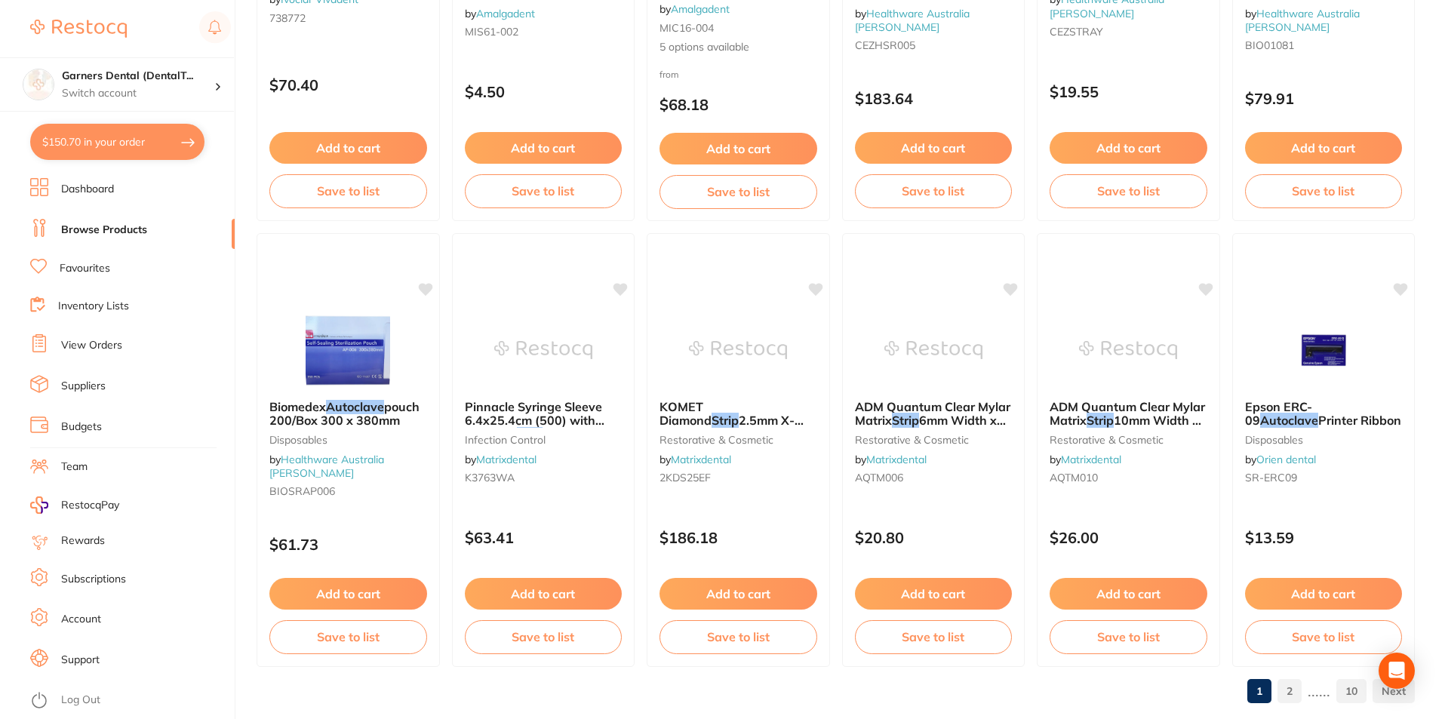
scroll to position [3574, 0]
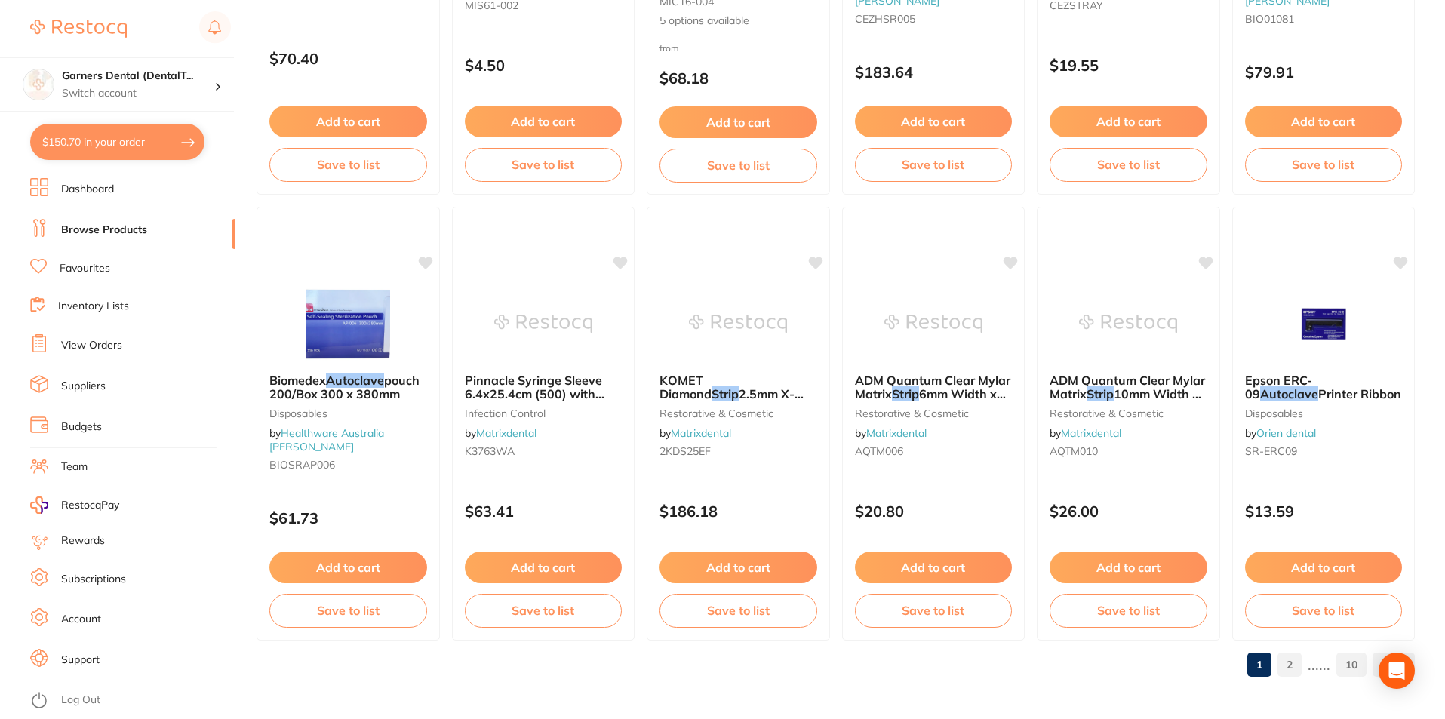
click at [1297, 666] on link "2" at bounding box center [1290, 665] width 24 height 30
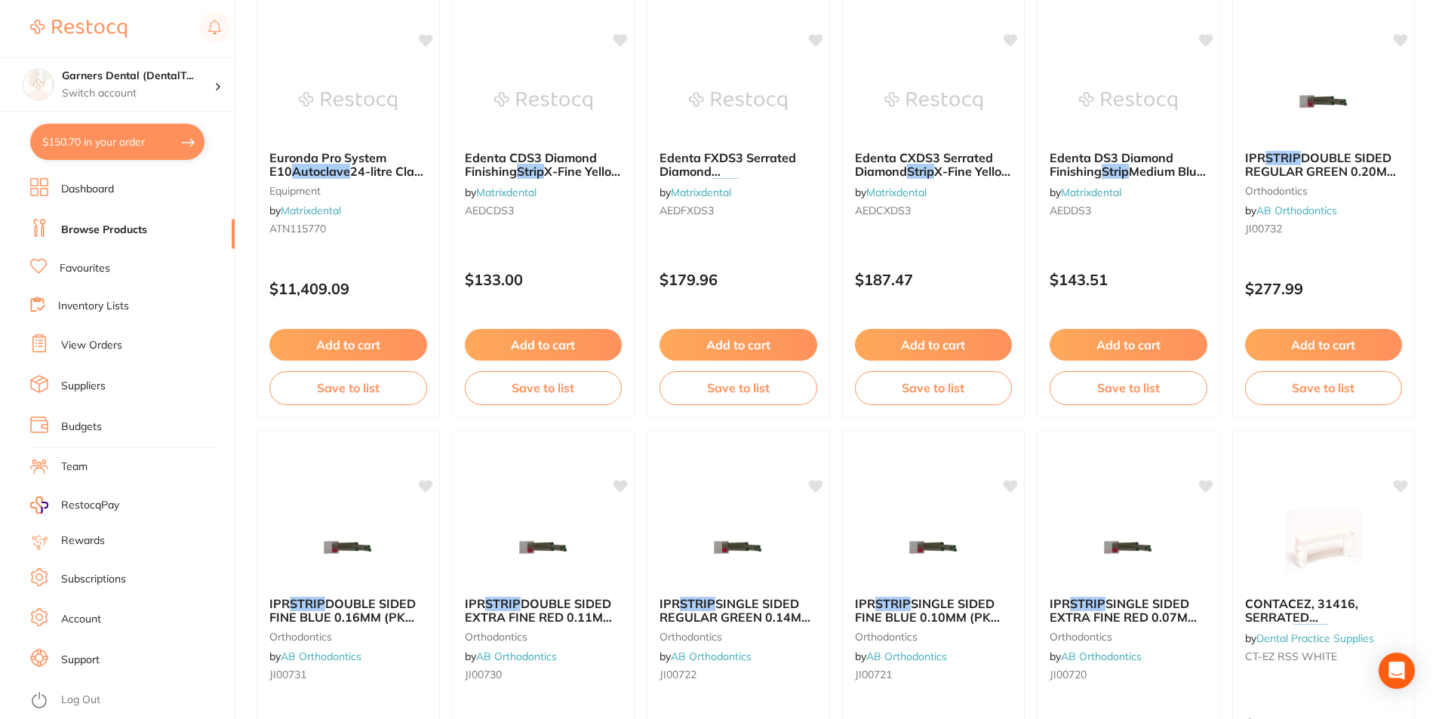
scroll to position [0, 0]
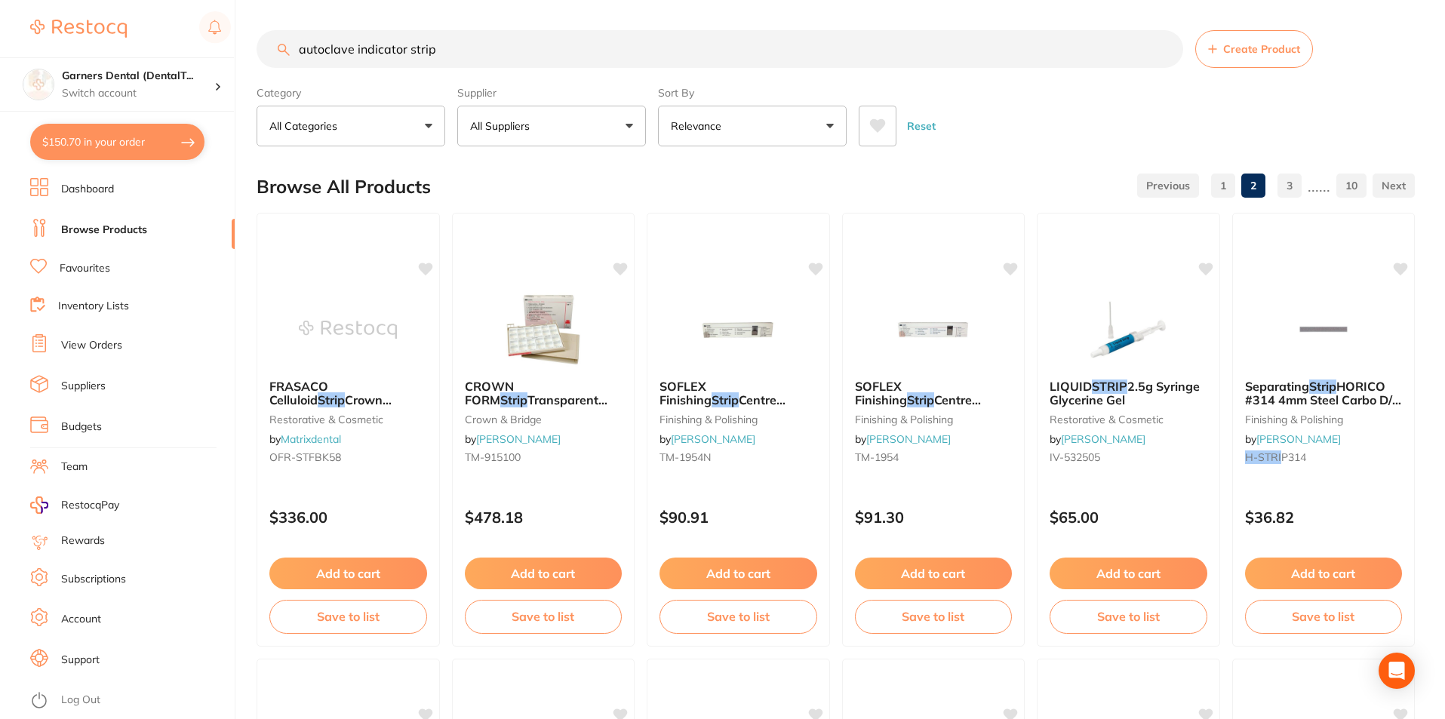
drag, startPoint x: 112, startPoint y: 28, endPoint x: 0, endPoint y: 10, distance: 113.9
click at [0, 10] on div "$150.70 Garners Dental (DentalT... Switch account Garners Dental (DentalTown 5)…" at bounding box center [722, 359] width 1445 height 719
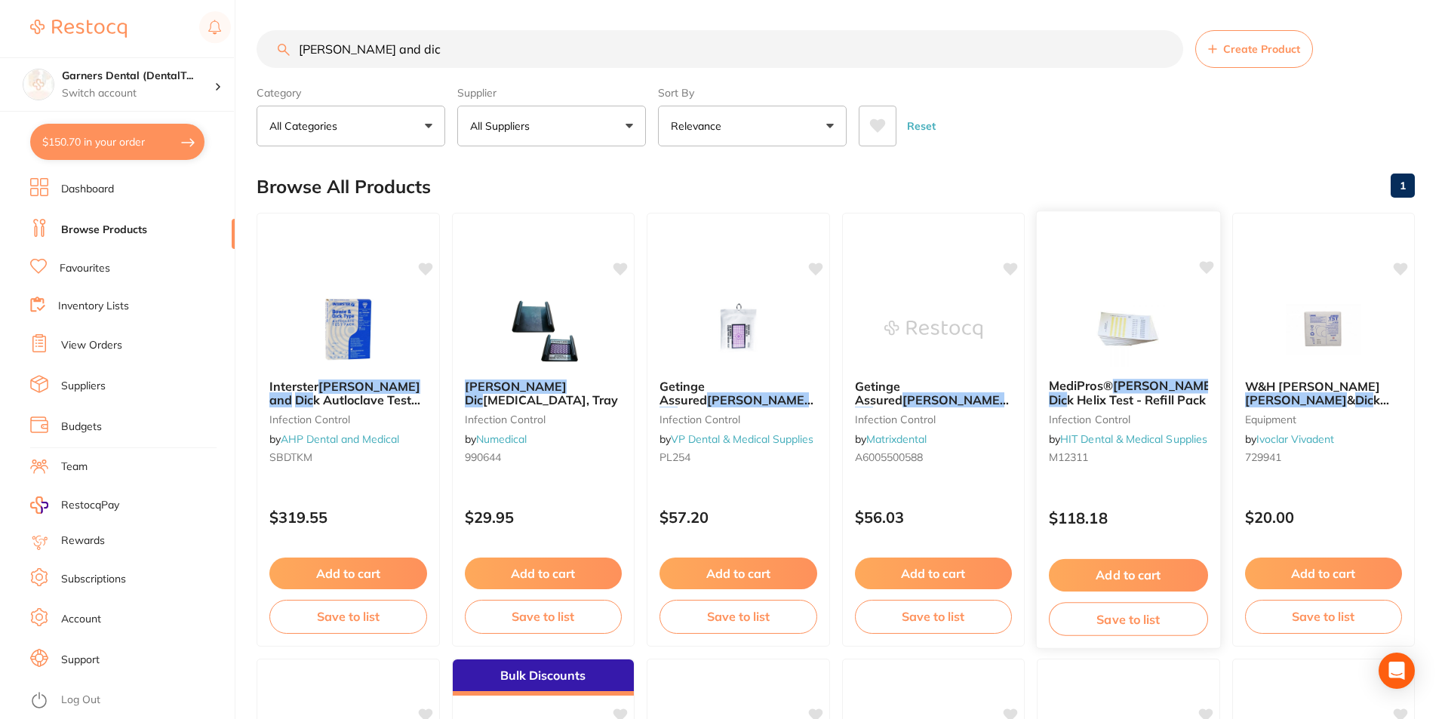
type input "[PERSON_NAME] and dic"
click at [1141, 294] on img at bounding box center [1128, 329] width 99 height 76
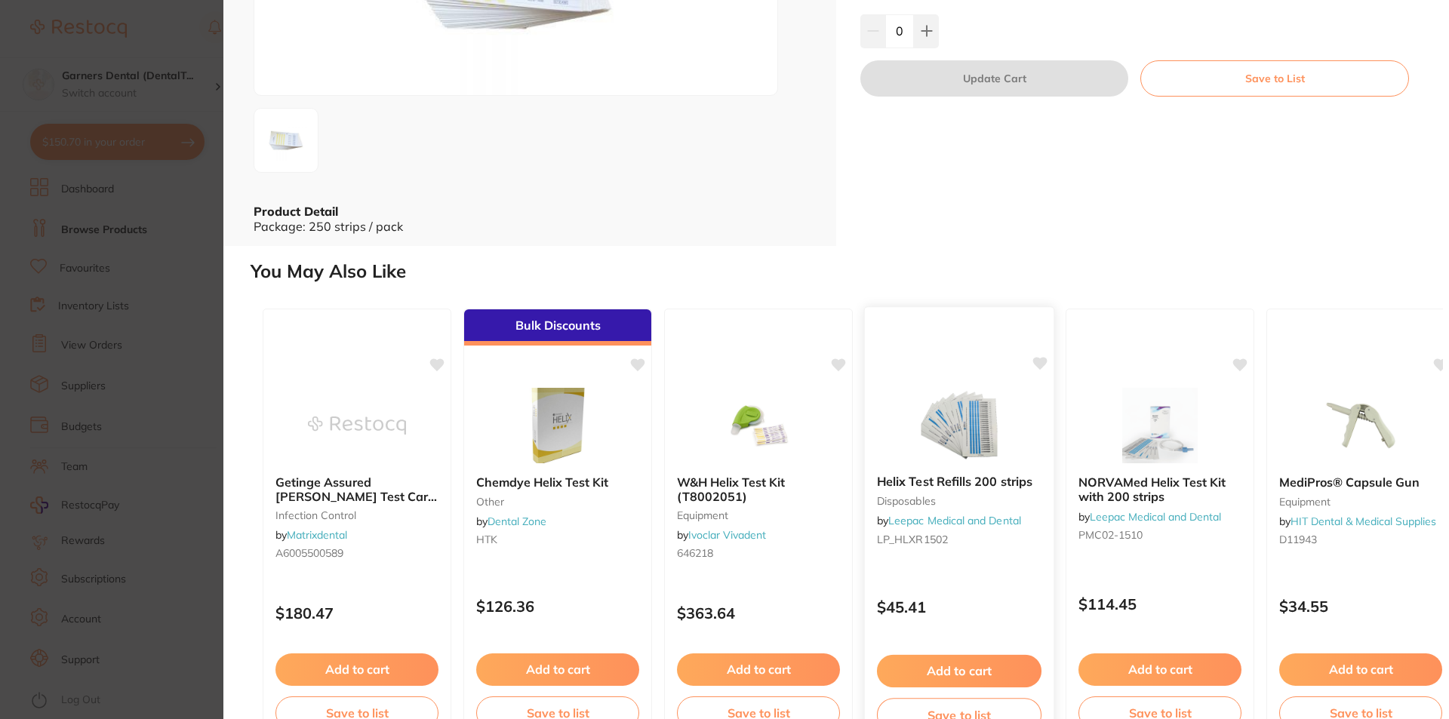
scroll to position [251, 0]
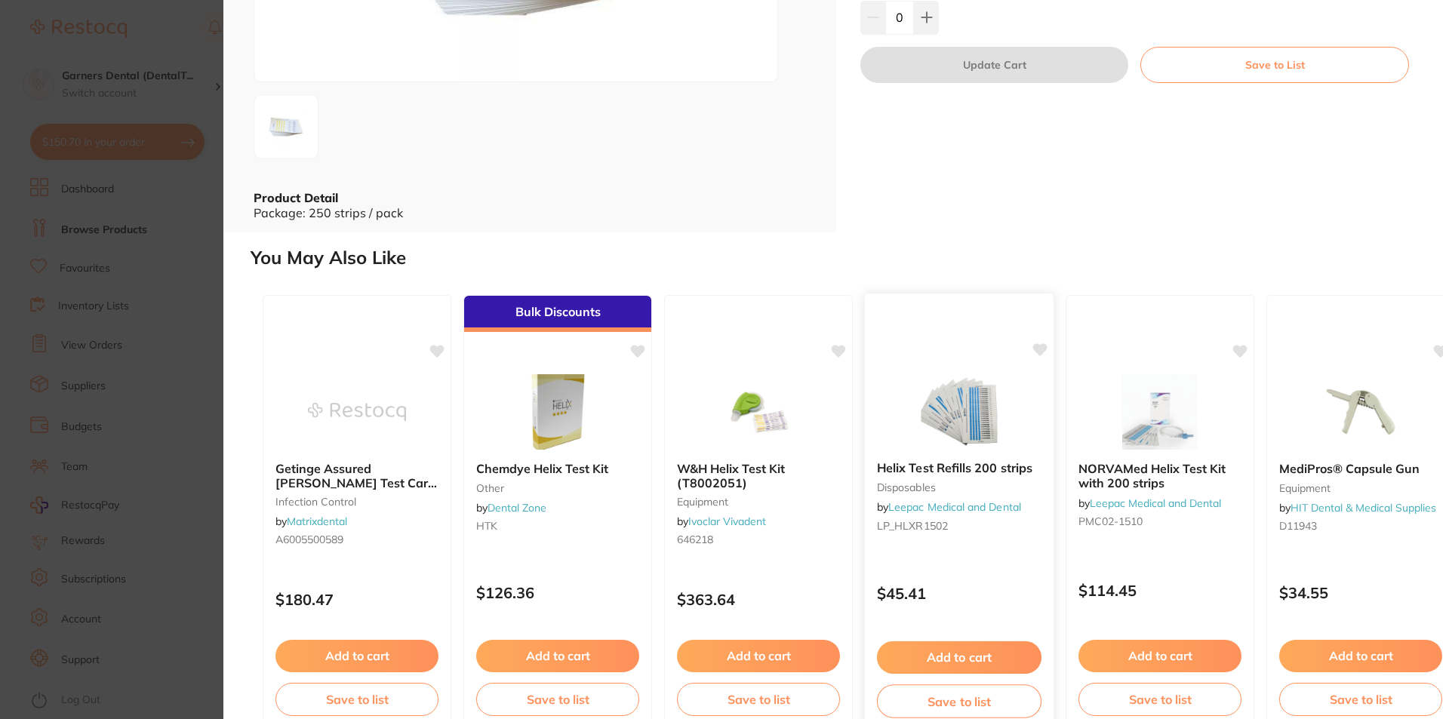
click at [954, 402] on img at bounding box center [958, 411] width 99 height 76
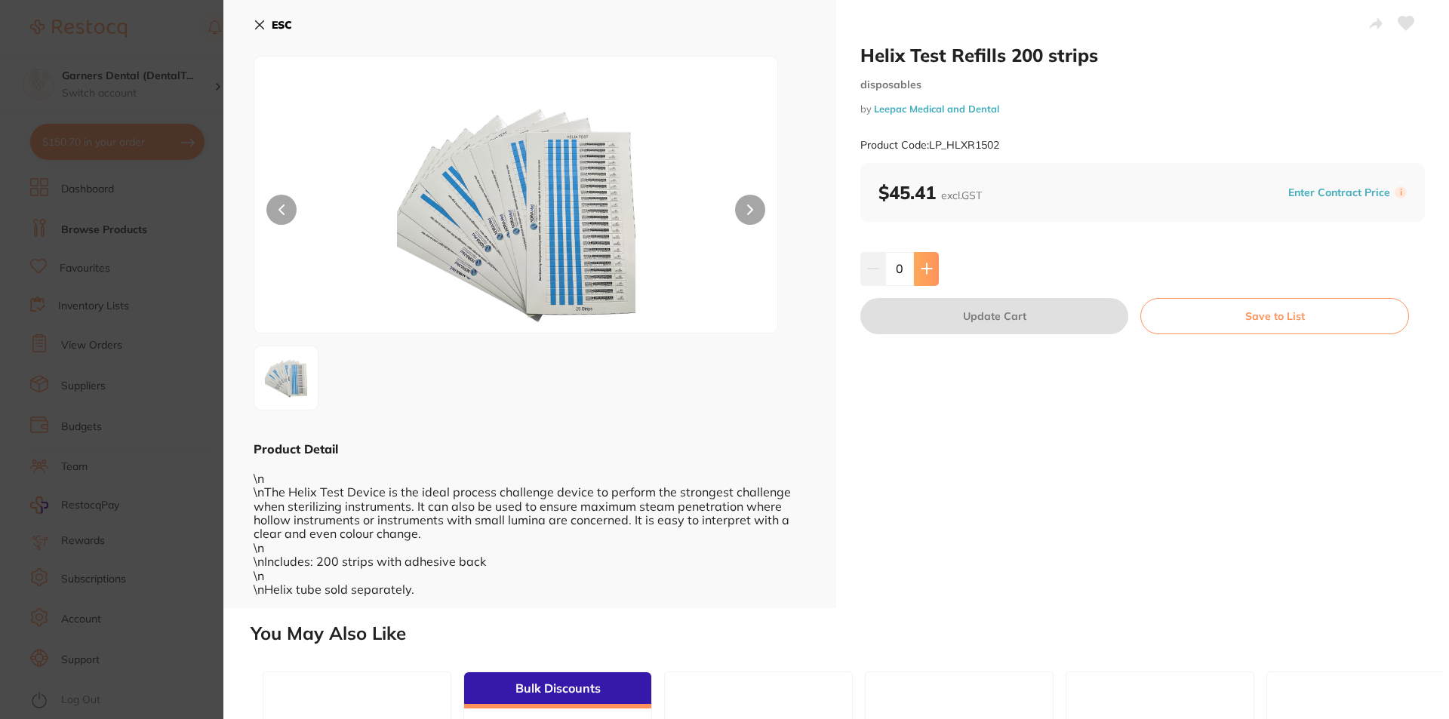
click at [928, 269] on icon at bounding box center [926, 269] width 10 height 10
type input "1"
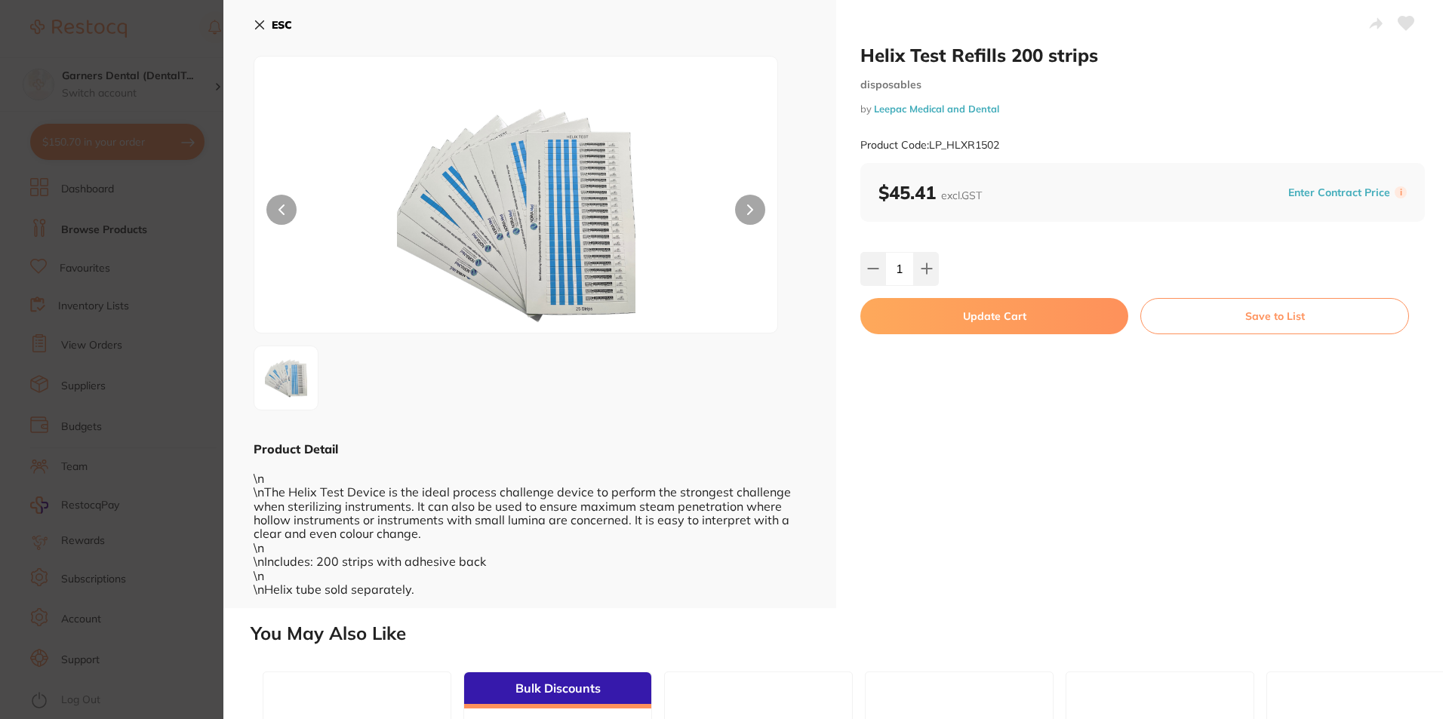
click at [976, 312] on button "Update Cart" at bounding box center [994, 316] width 268 height 36
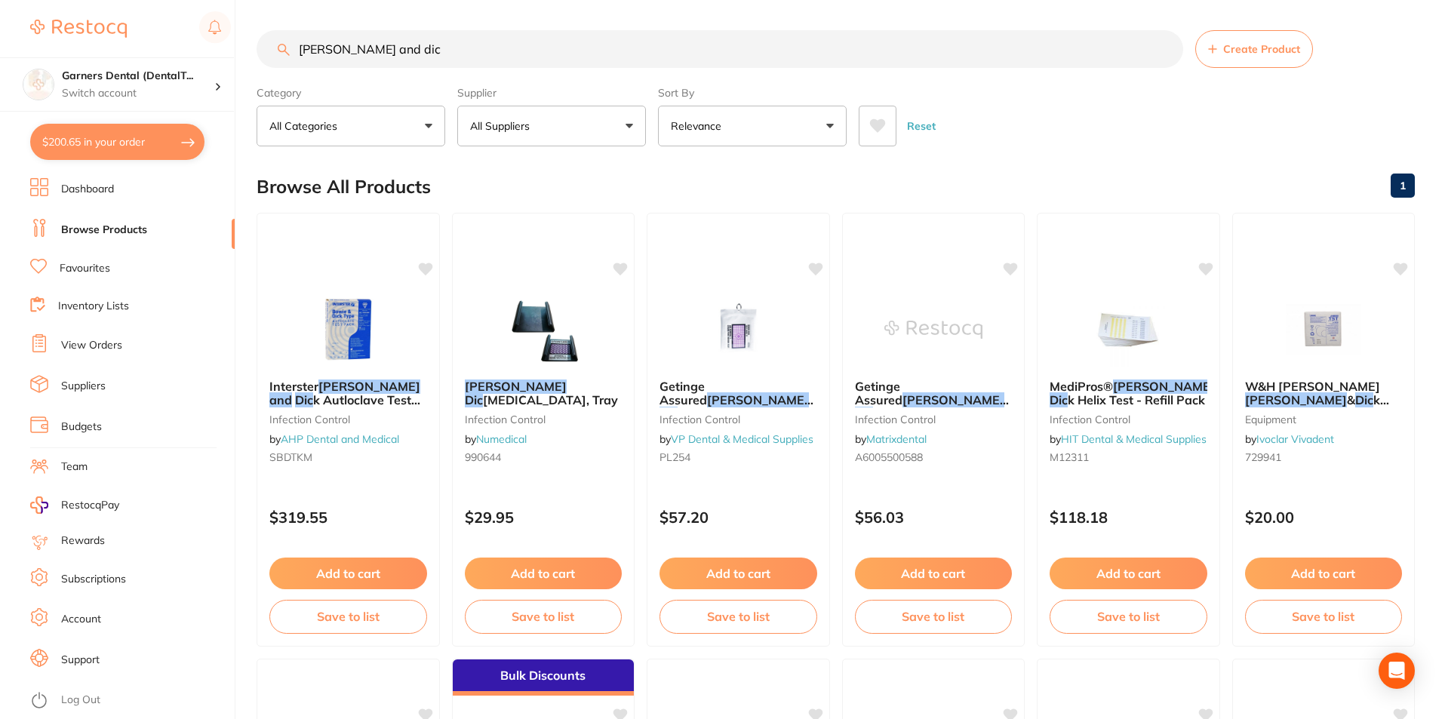
click at [120, 141] on button "$200.65 in your order" at bounding box center [117, 142] width 174 height 36
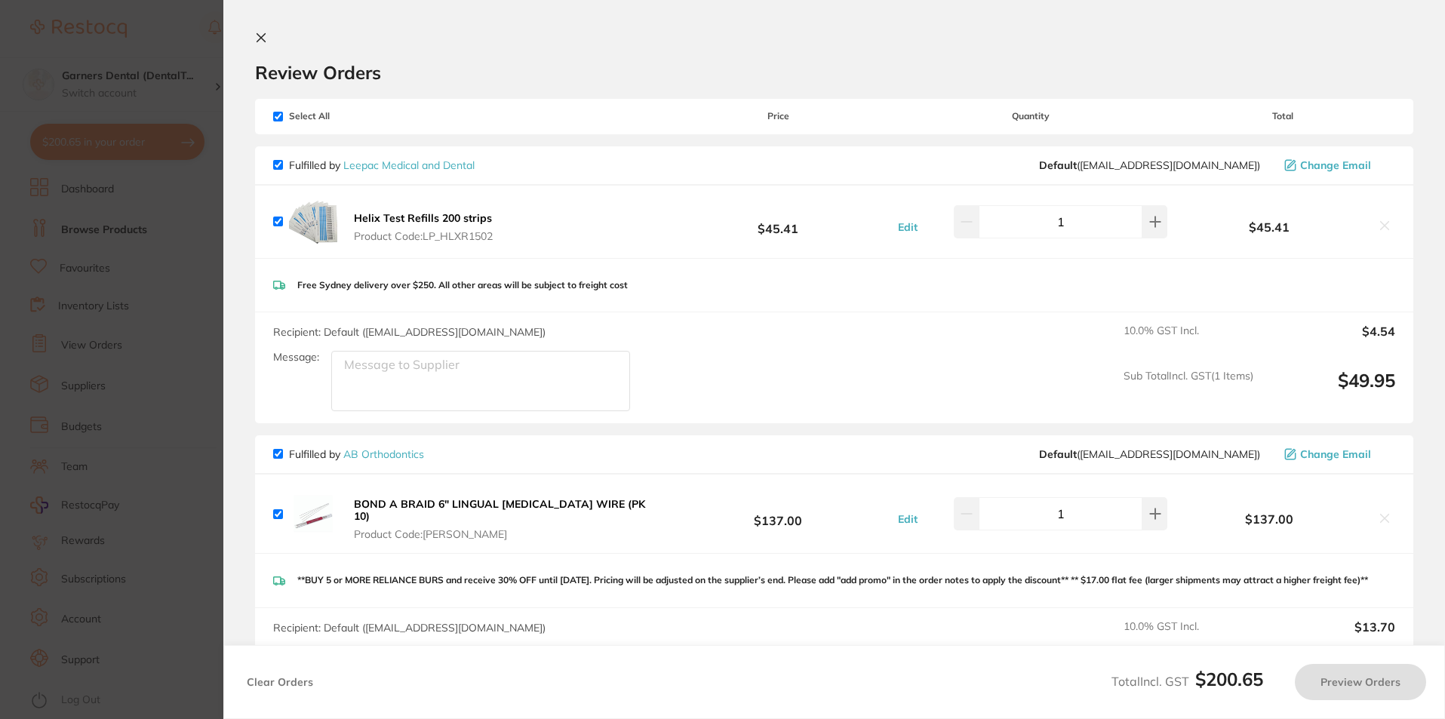
checkbox input "true"
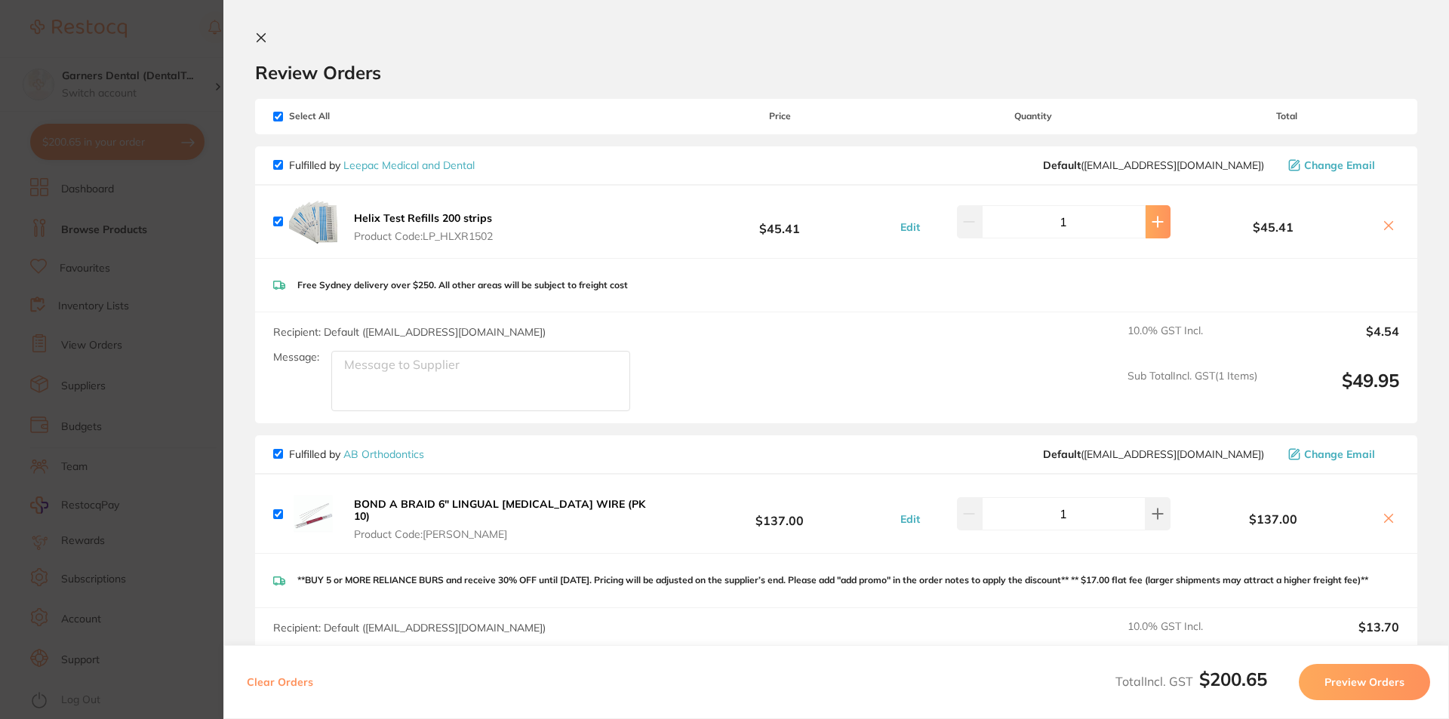
click at [1152, 224] on icon at bounding box center [1158, 222] width 12 height 12
type input "2"
click at [441, 165] on link "Leepac Medical and Dental" at bounding box center [408, 165] width 131 height 14
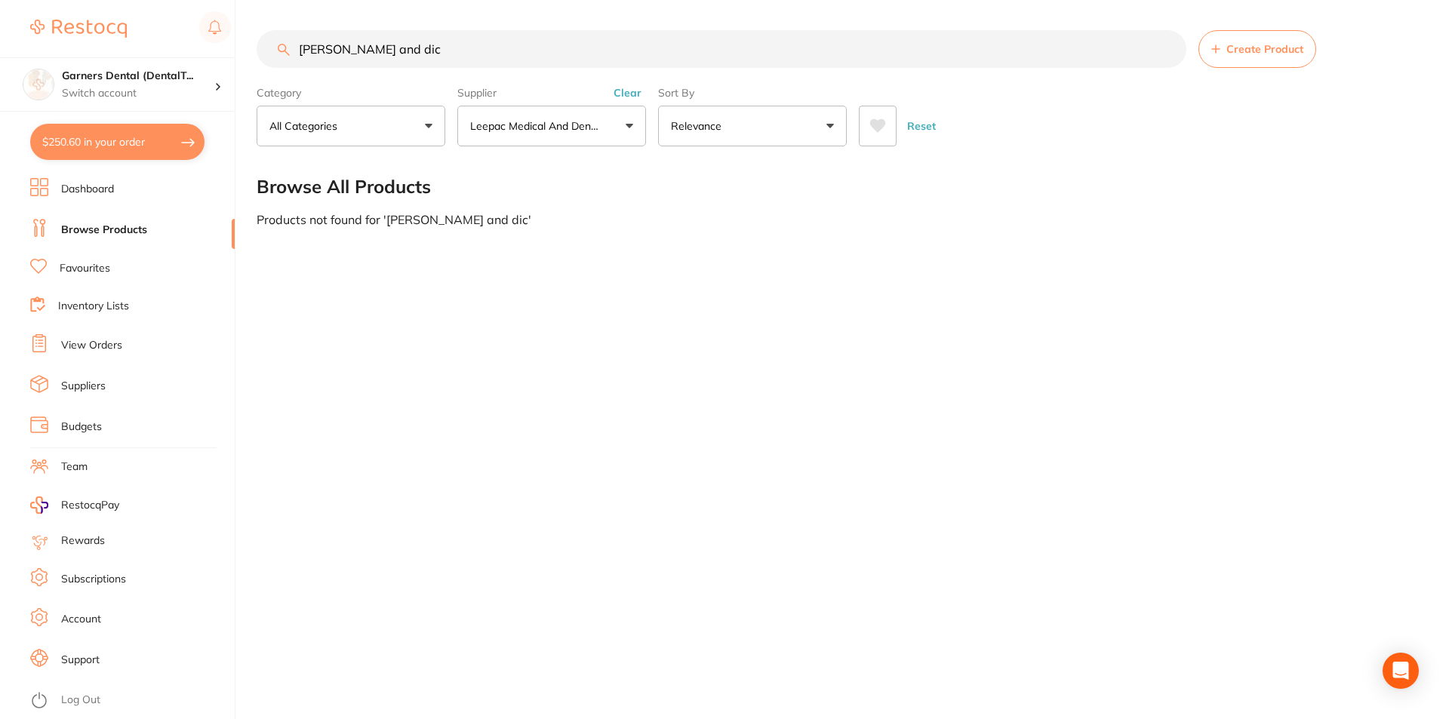
drag, startPoint x: 433, startPoint y: 56, endPoint x: 0, endPoint y: 52, distance: 433.2
click at [0, 52] on div "$250.60 Garners Dental (DentalT... Switch account Garners Dental (DentalTown 5)…" at bounding box center [724, 359] width 1449 height 719
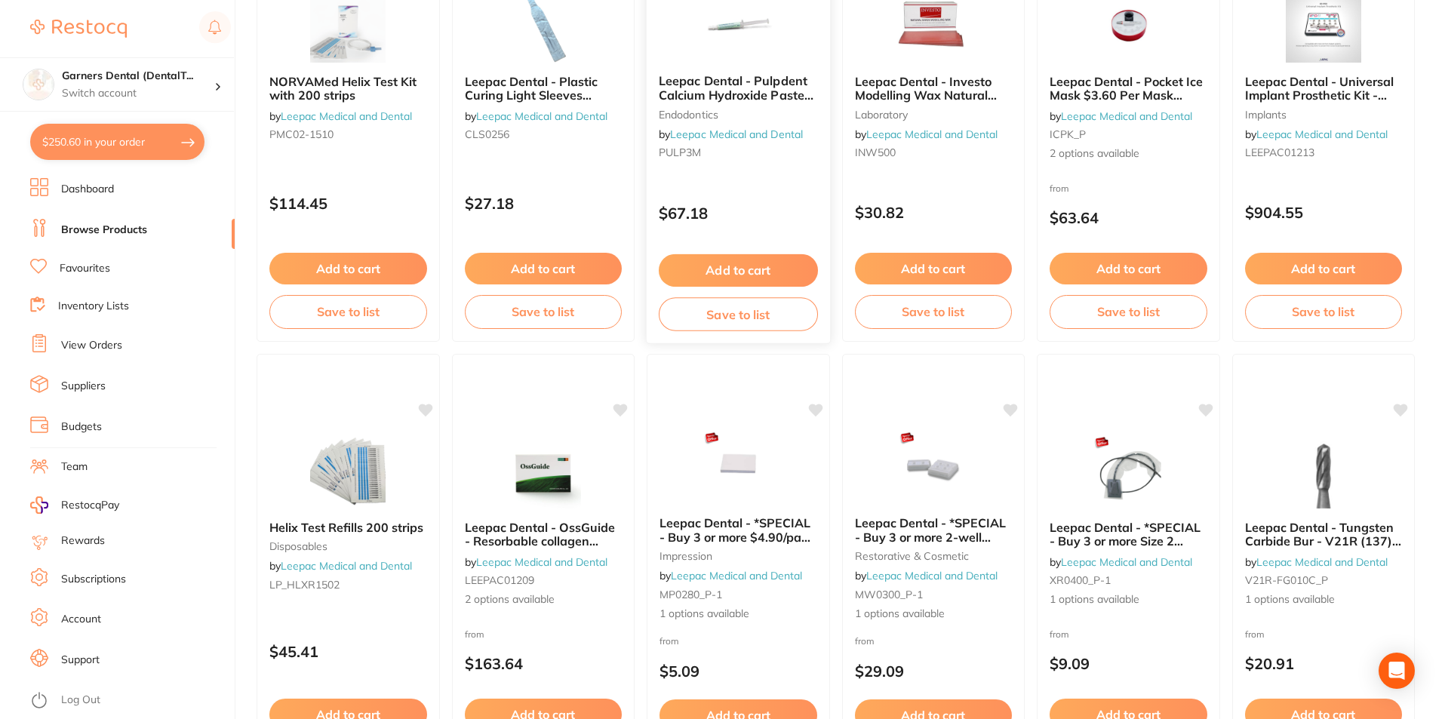
scroll to position [503, 0]
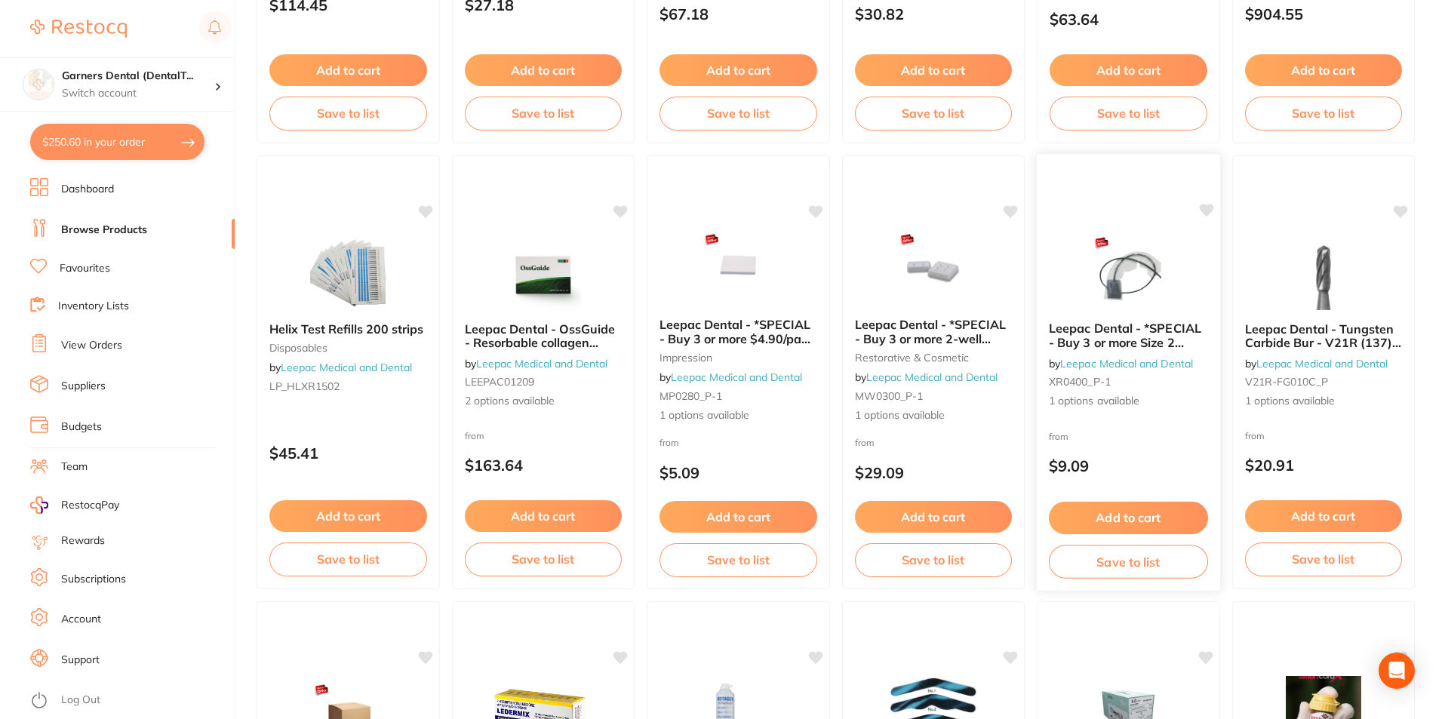
click at [1103, 271] on img at bounding box center [1128, 271] width 99 height 76
click at [1155, 290] on img at bounding box center [1128, 271] width 99 height 76
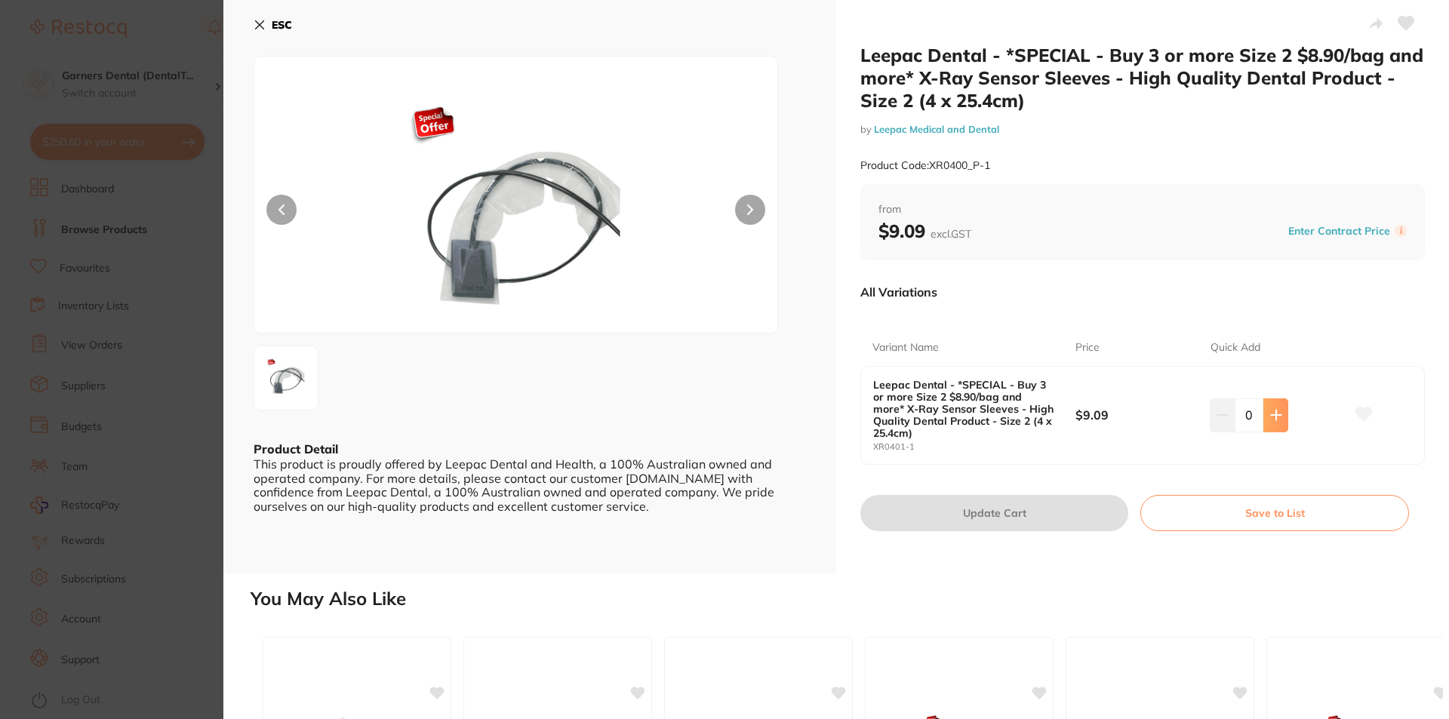
click at [1280, 420] on button at bounding box center [1275, 414] width 25 height 33
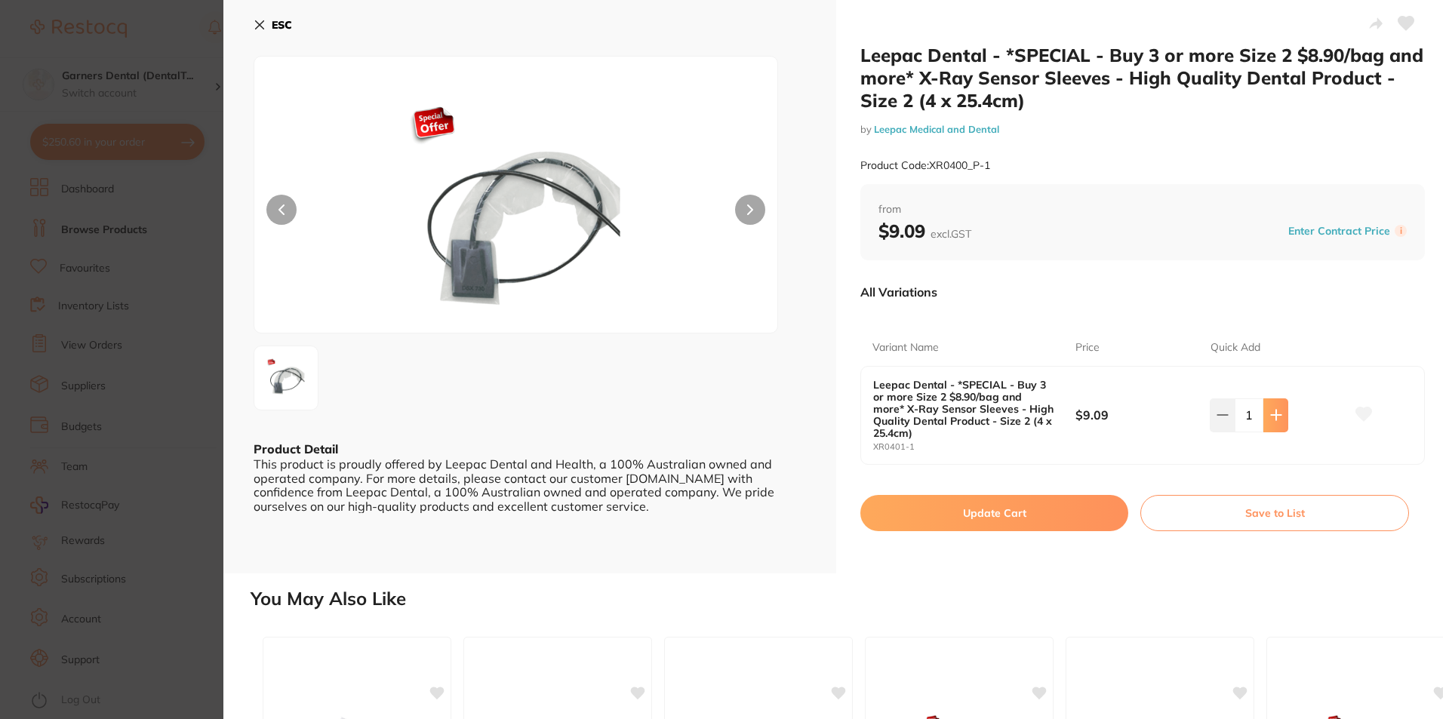
click at [1280, 420] on button at bounding box center [1275, 414] width 25 height 33
click at [1280, 419] on button at bounding box center [1275, 414] width 25 height 33
type input "3"
click at [1053, 517] on button "Update Cart" at bounding box center [994, 513] width 268 height 36
checkbox input "false"
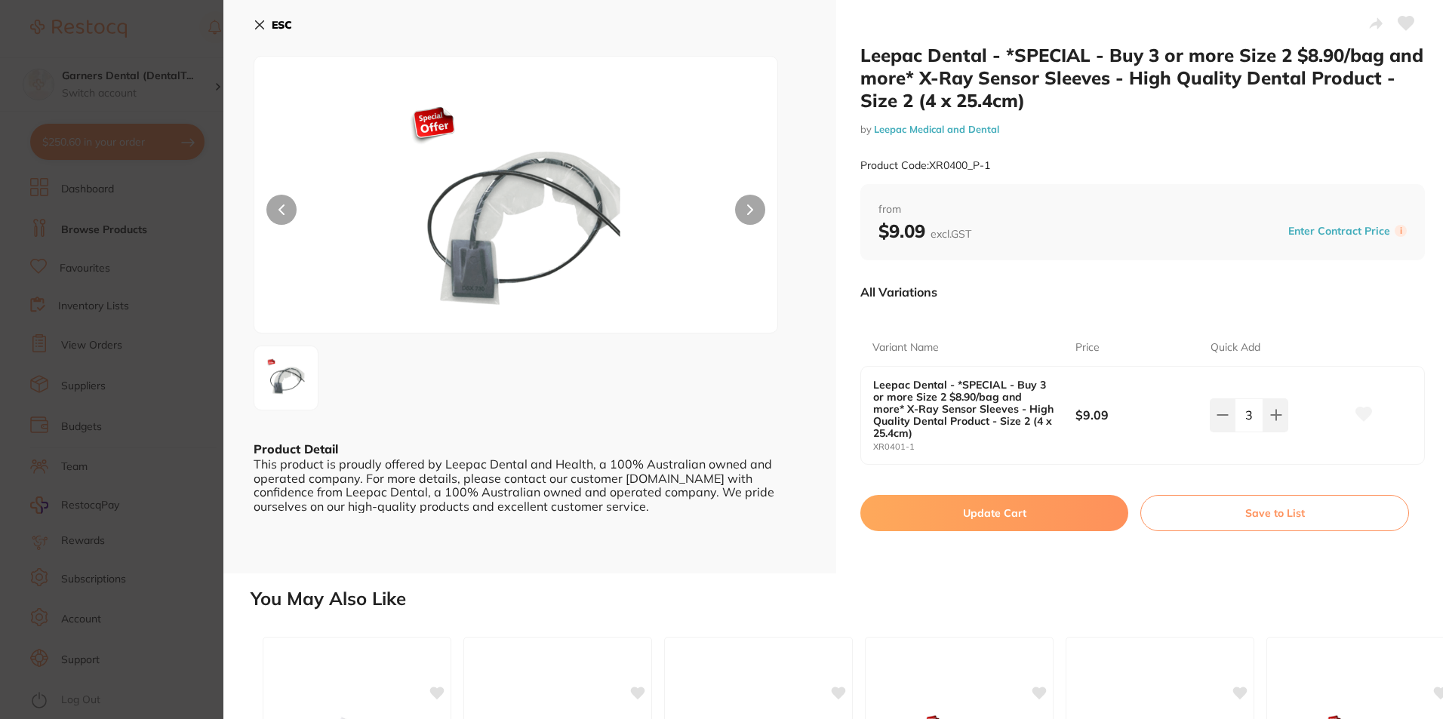
checkbox input "false"
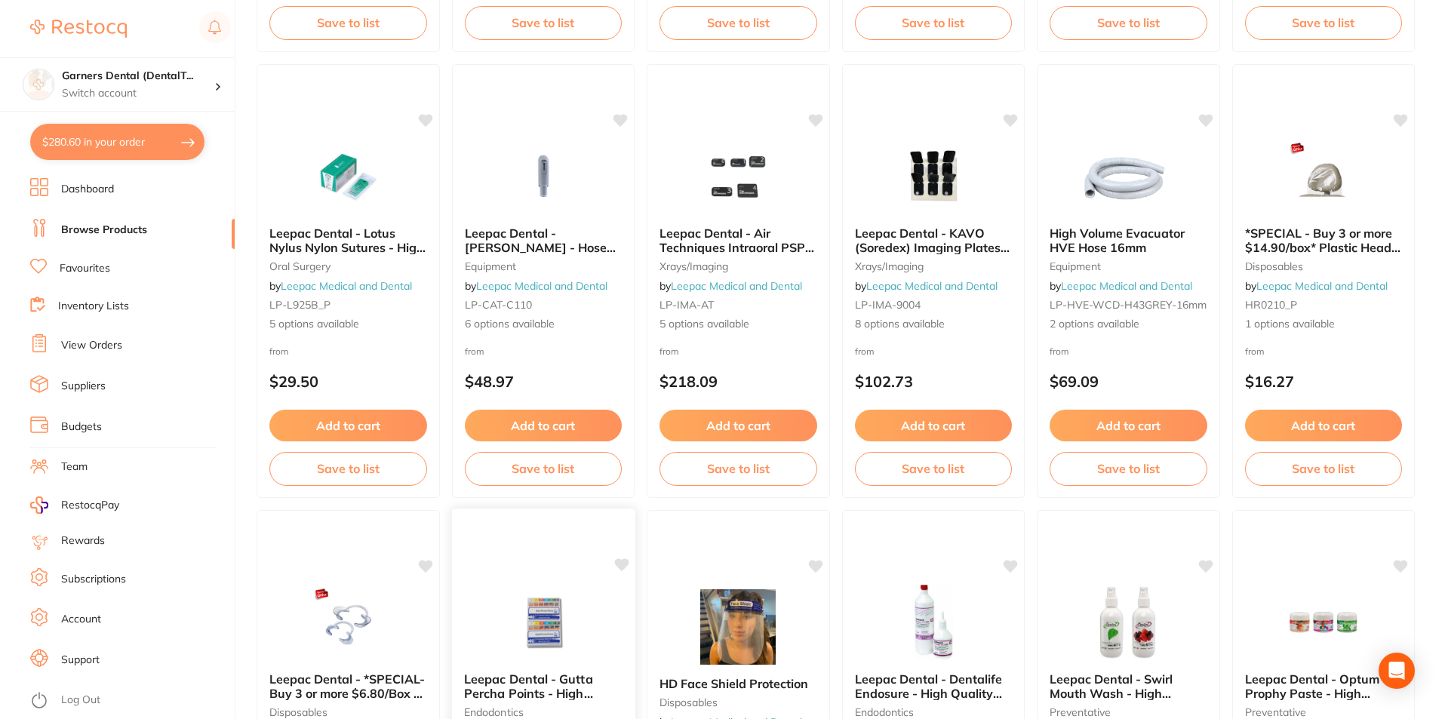
scroll to position [3574, 0]
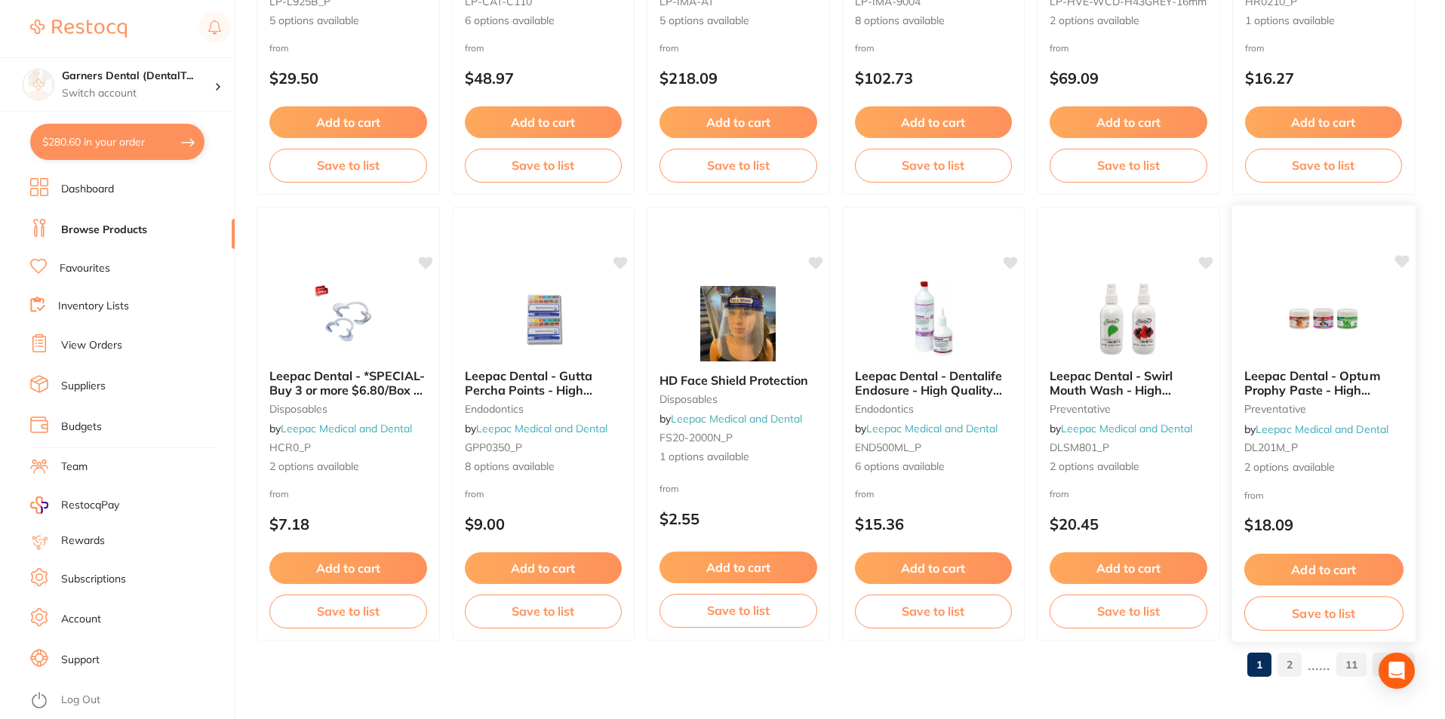
click at [1348, 355] on img at bounding box center [1323, 319] width 99 height 76
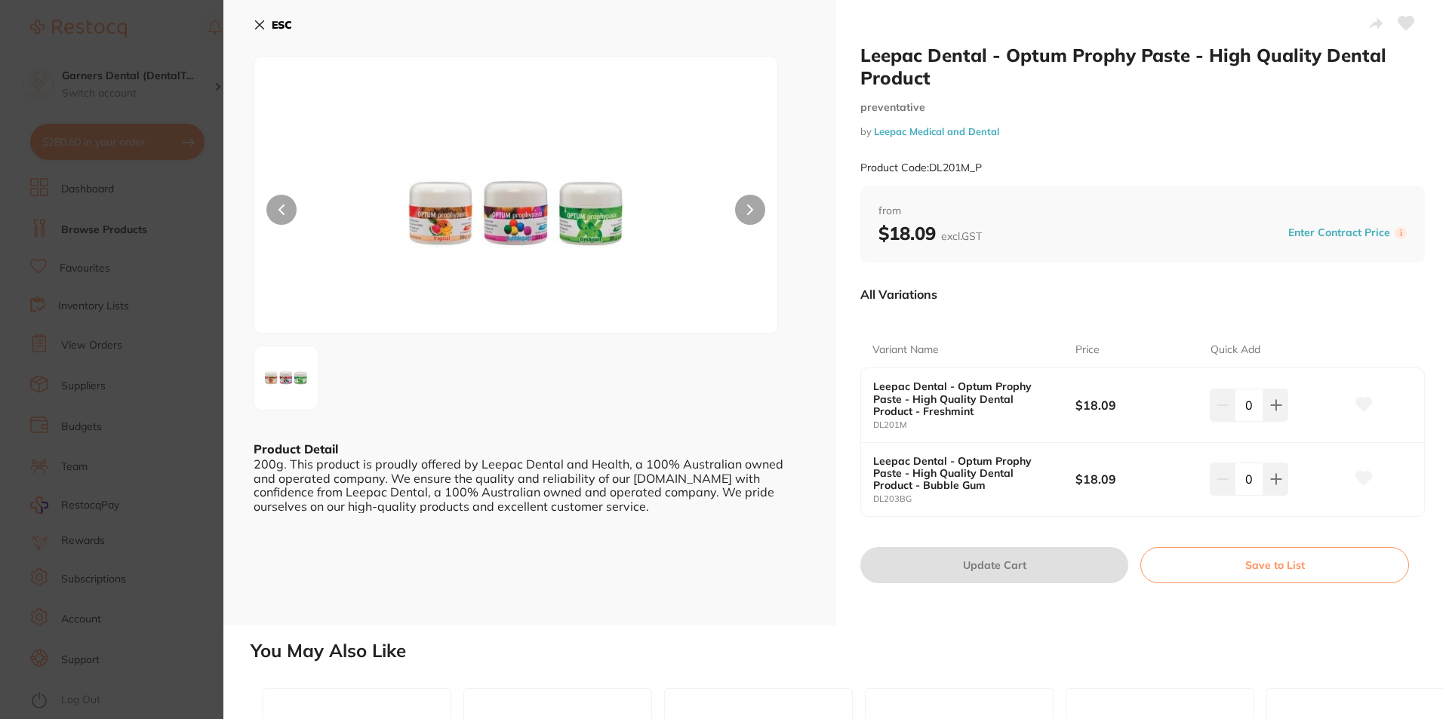
click at [286, 19] on b "ESC" at bounding box center [282, 25] width 20 height 14
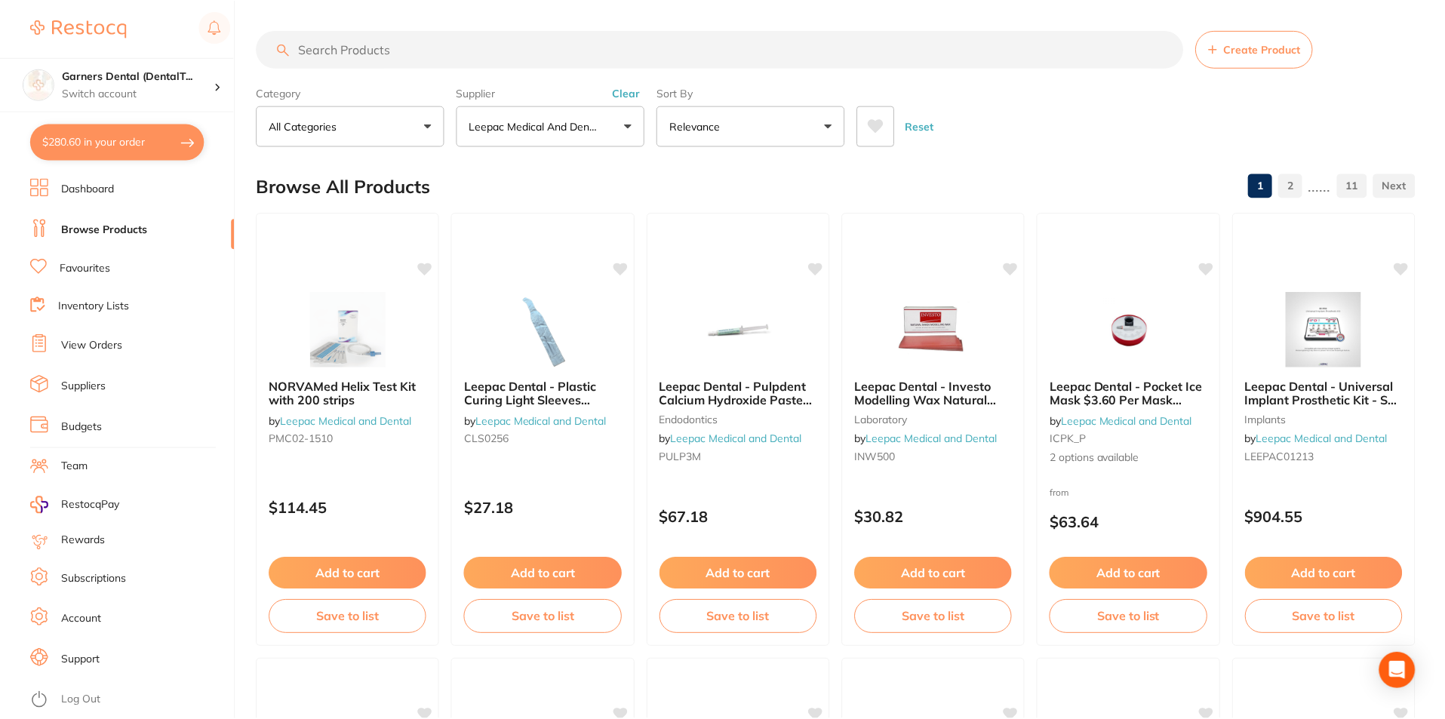
scroll to position [3574, 0]
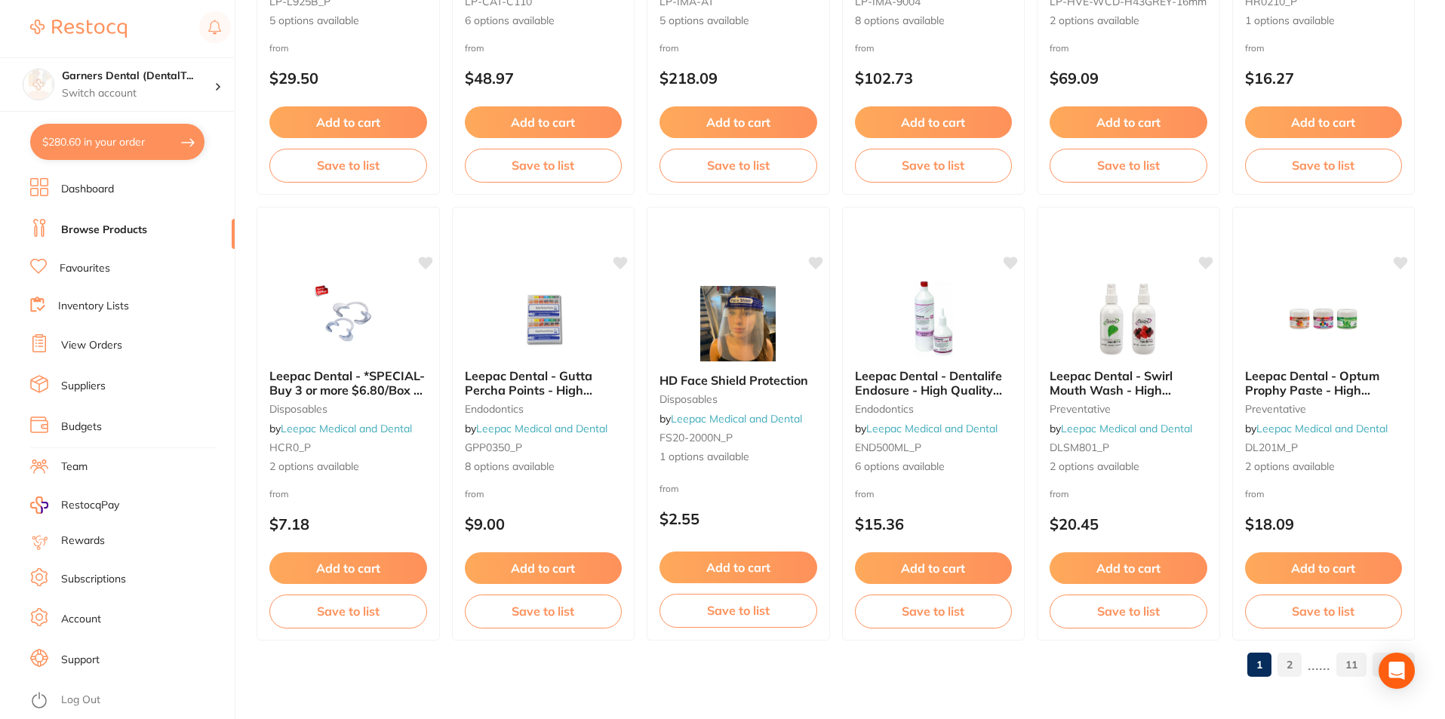
click at [1298, 669] on link "2" at bounding box center [1290, 665] width 24 height 30
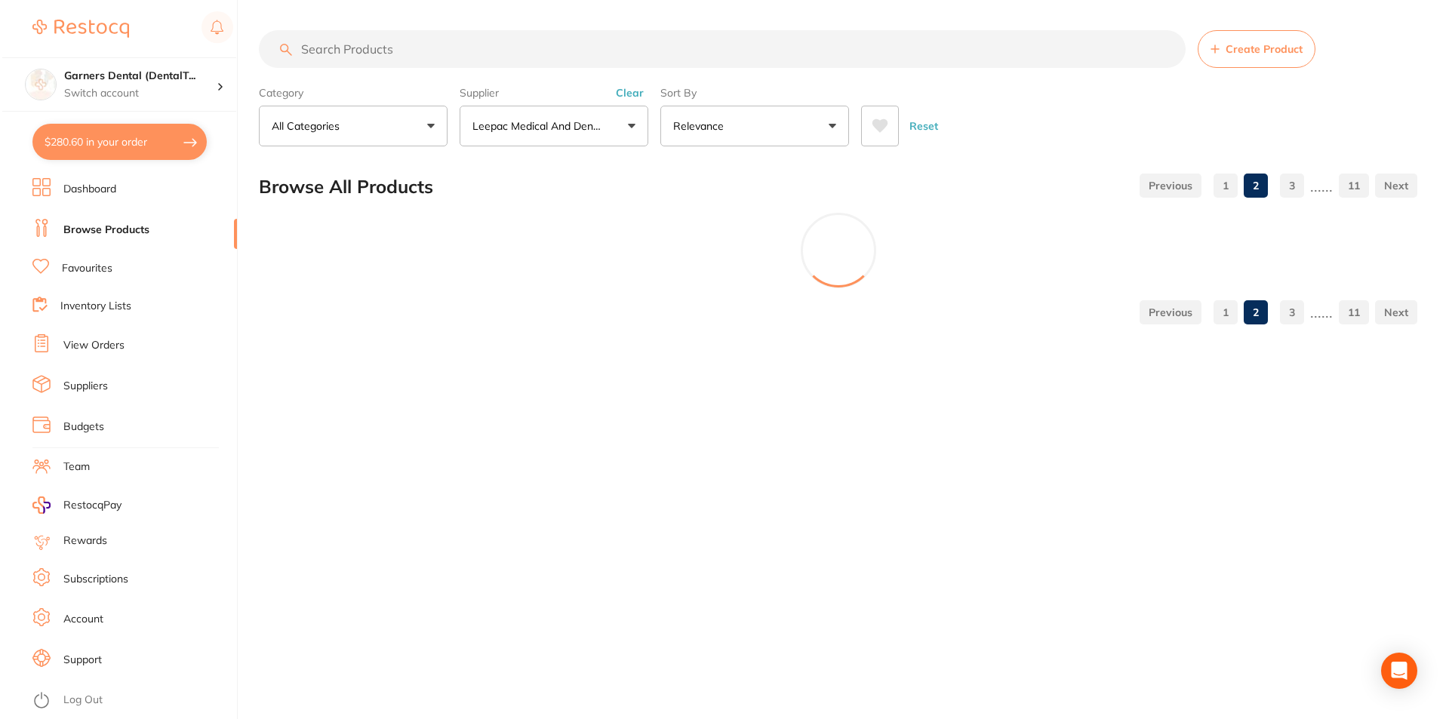
scroll to position [0, 0]
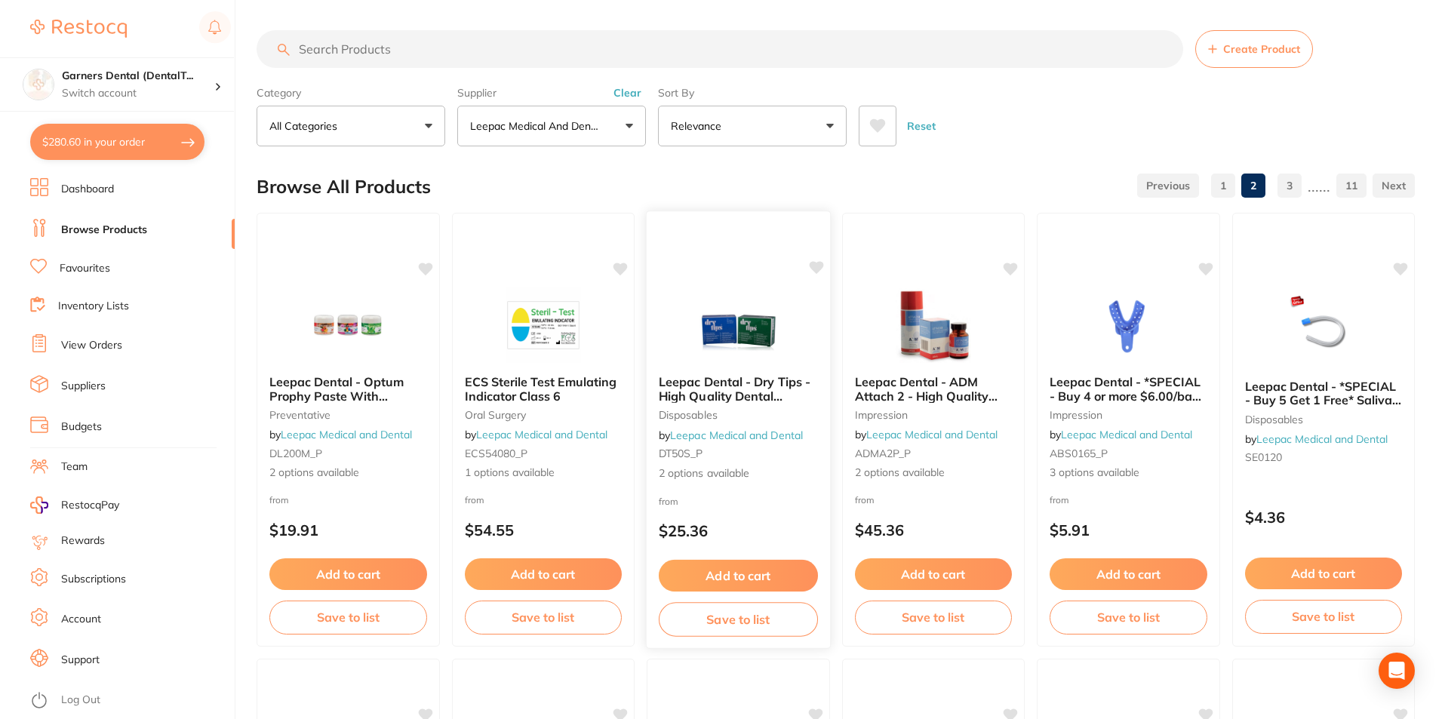
click at [765, 319] on img at bounding box center [738, 325] width 99 height 76
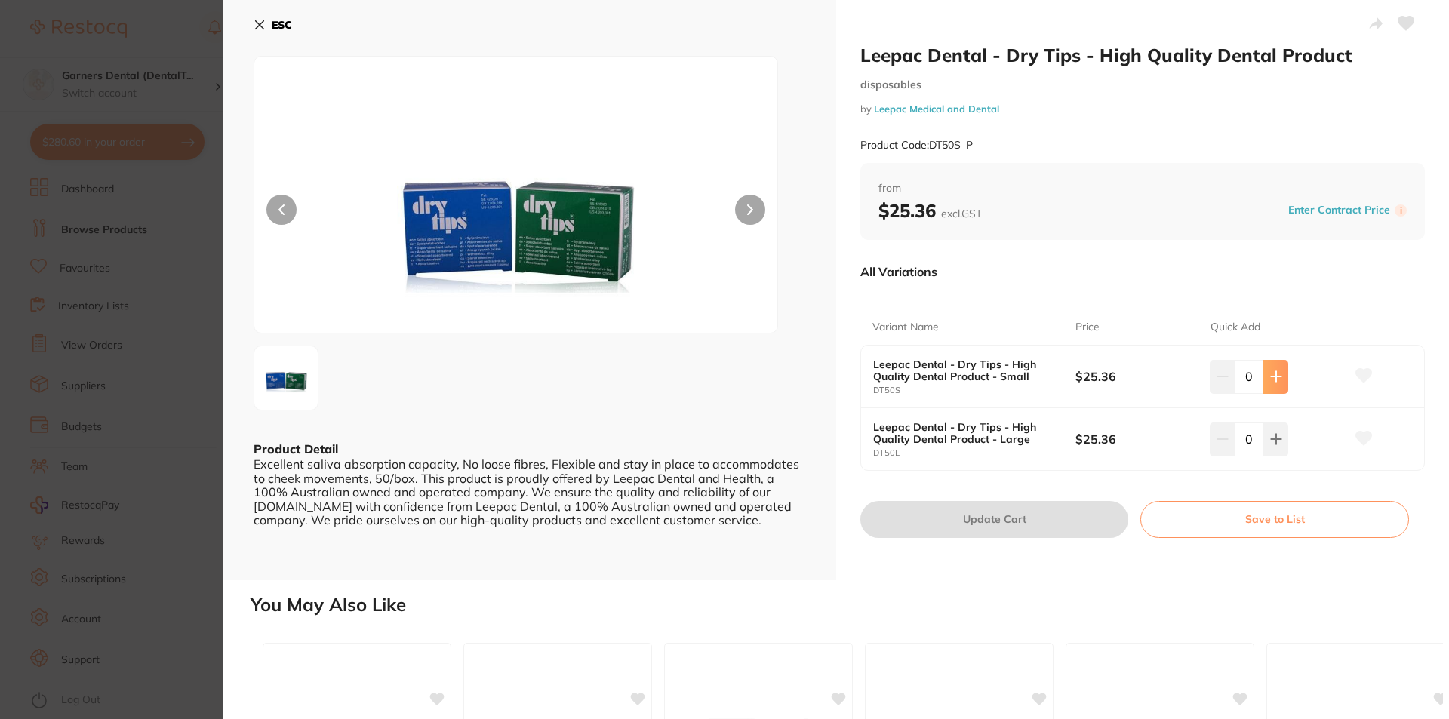
click at [1281, 378] on button at bounding box center [1275, 376] width 25 height 33
type input "1"
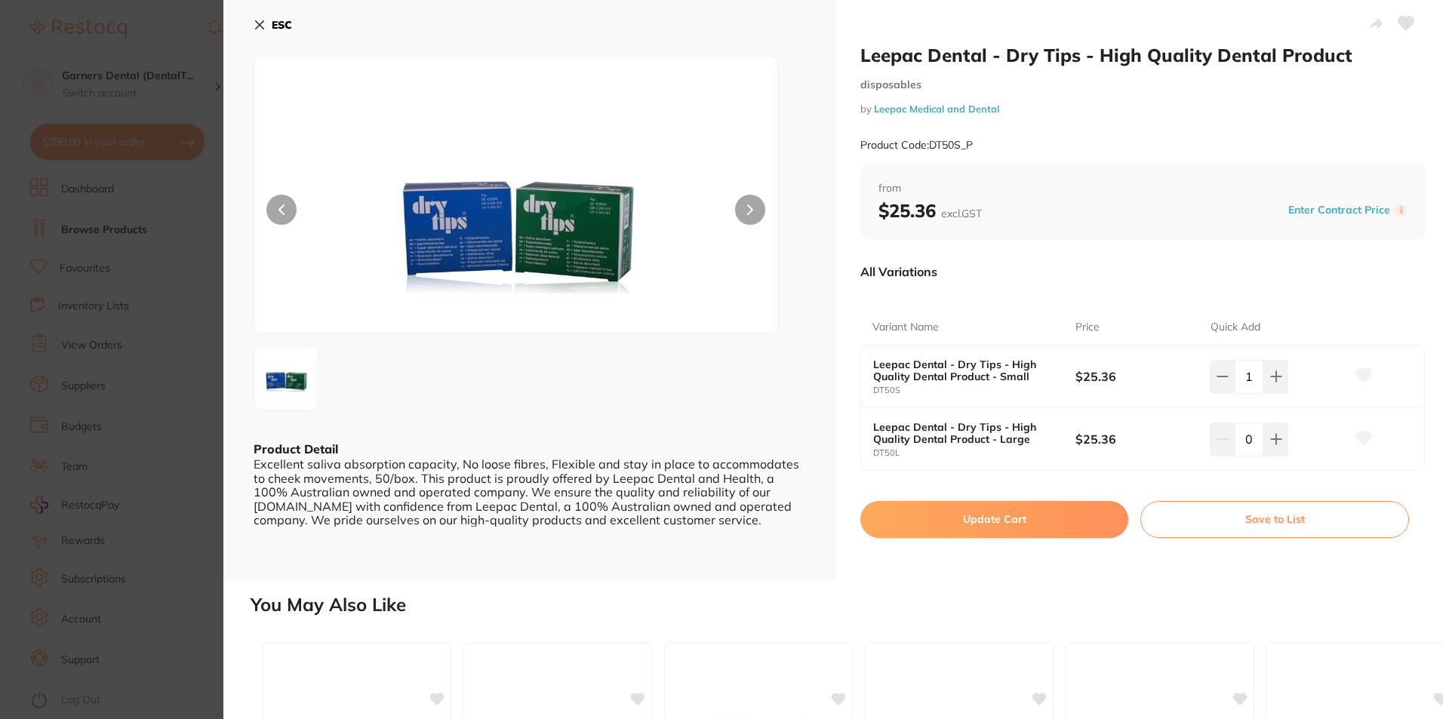
click at [1035, 525] on button "Update Cart" at bounding box center [994, 519] width 268 height 36
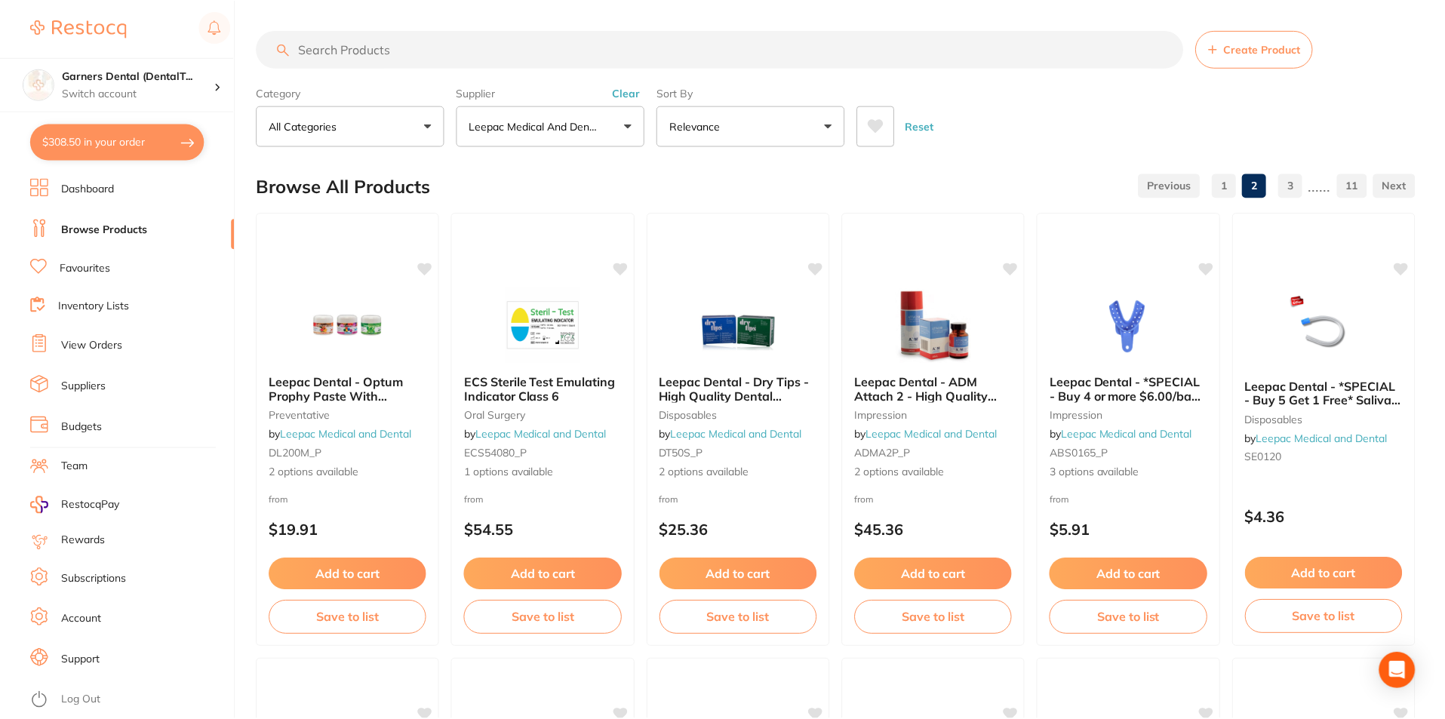
scroll to position [3574, 0]
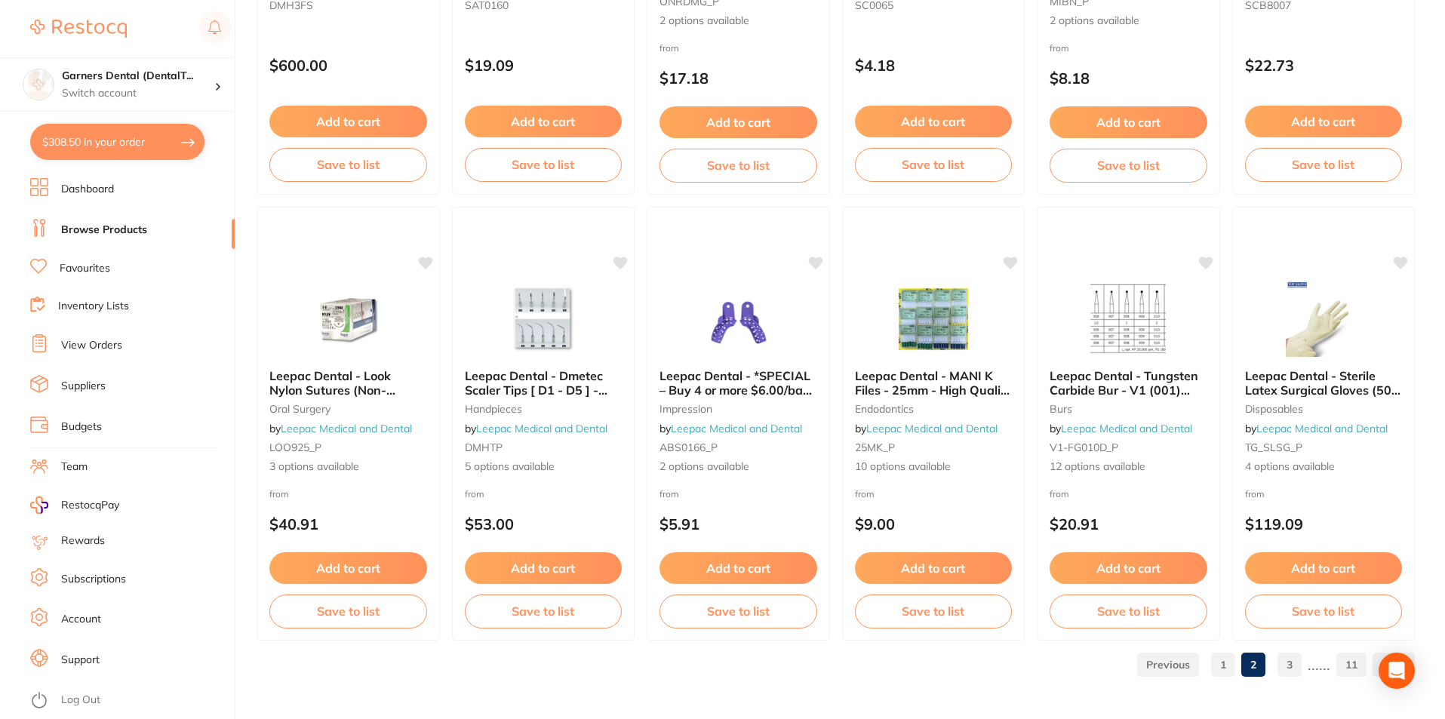
click at [1291, 659] on link "3" at bounding box center [1290, 665] width 24 height 30
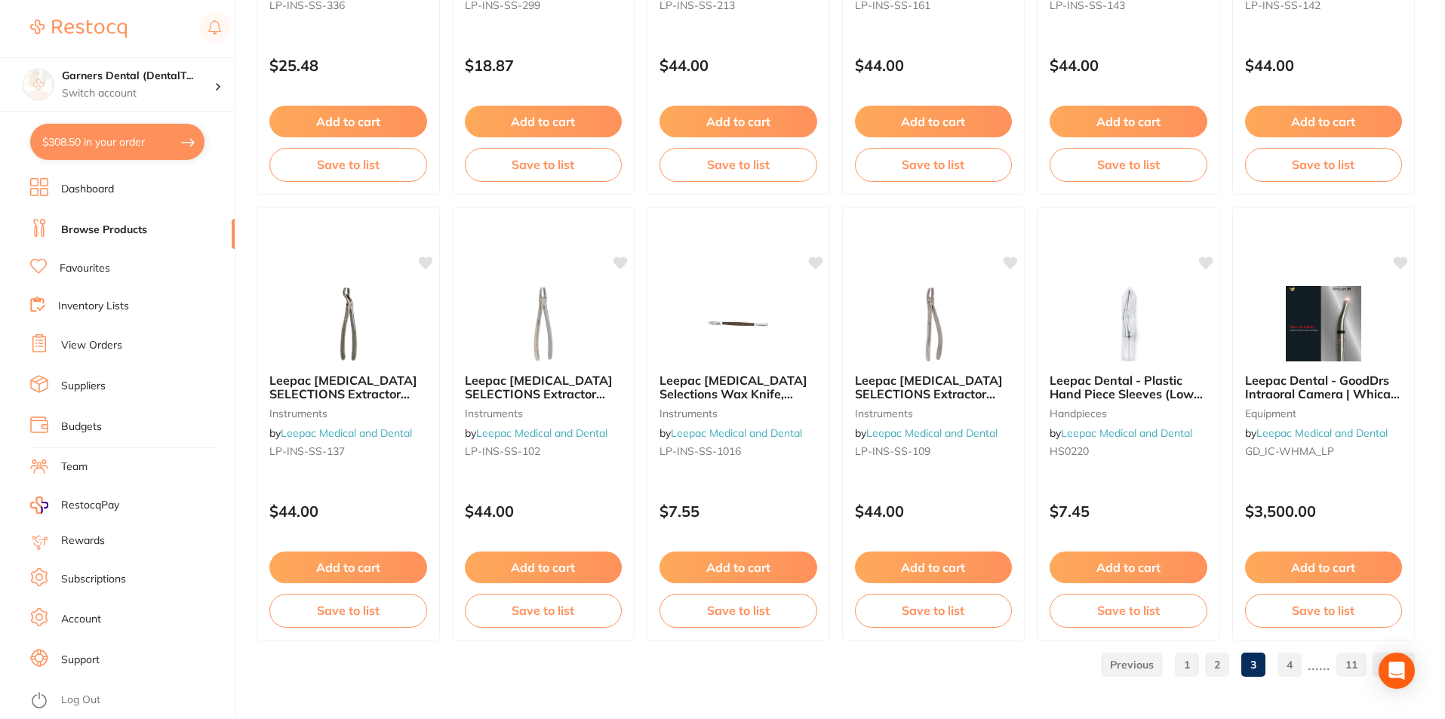
click at [1297, 664] on link "4" at bounding box center [1290, 665] width 24 height 30
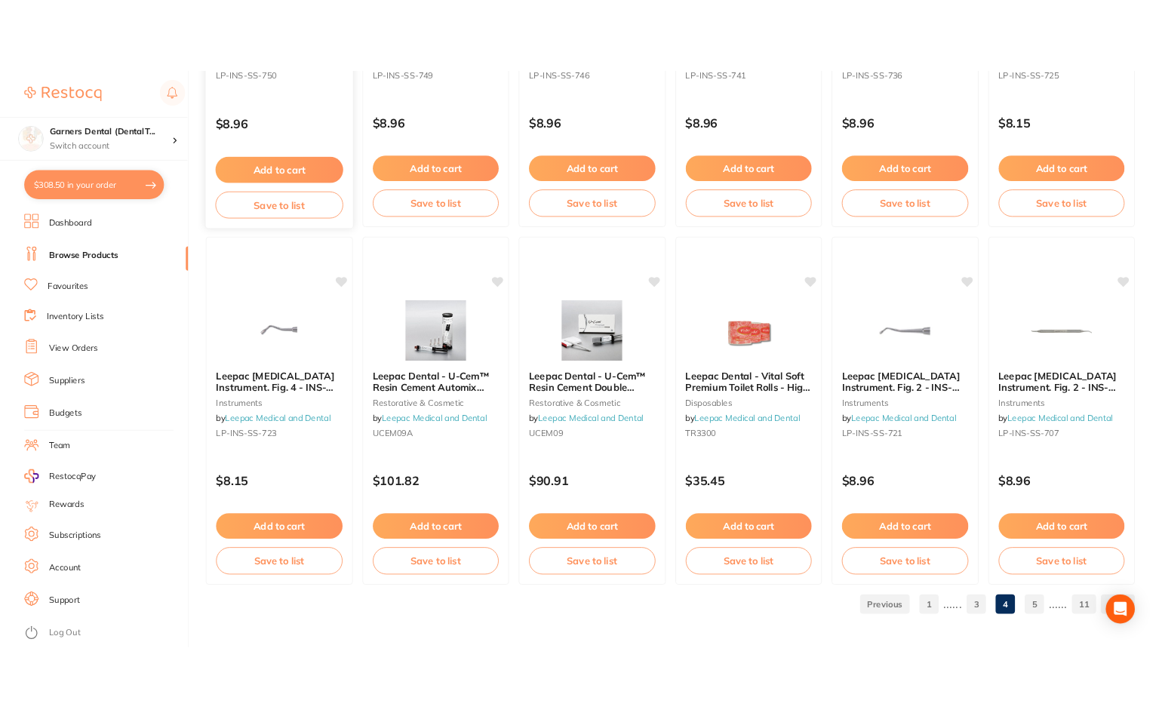
scroll to position [4912, 0]
